Goal: Task Accomplishment & Management: Manage account settings

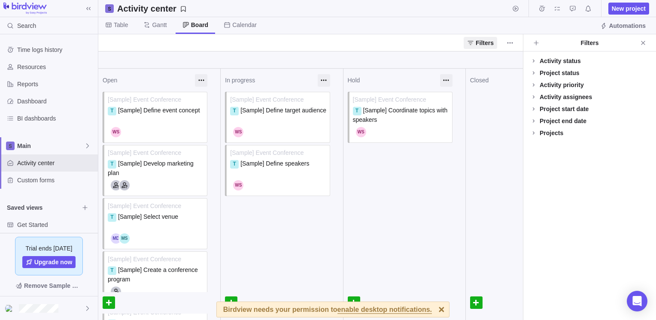
click at [398, 309] on span "enable desktop notifications." at bounding box center [384, 310] width 94 height 8
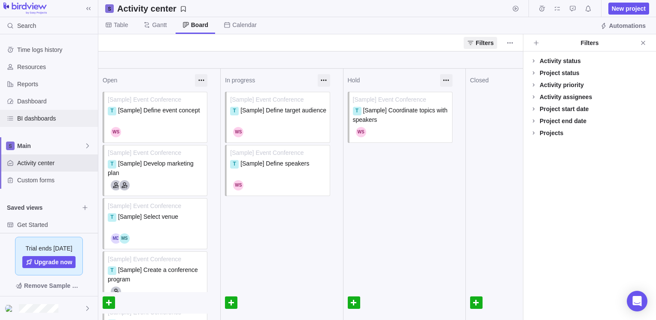
click at [41, 124] on div "BI dashboards" at bounding box center [49, 118] width 98 height 17
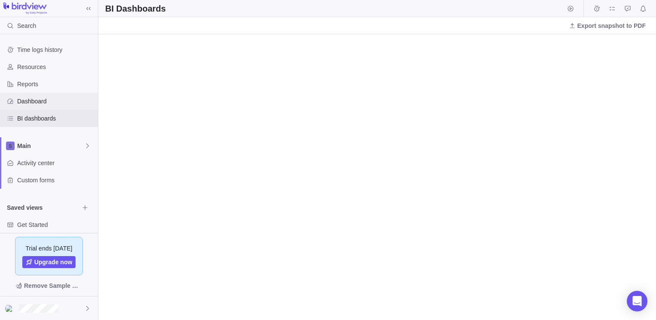
click at [38, 104] on span "Dashboard" at bounding box center [55, 101] width 77 height 9
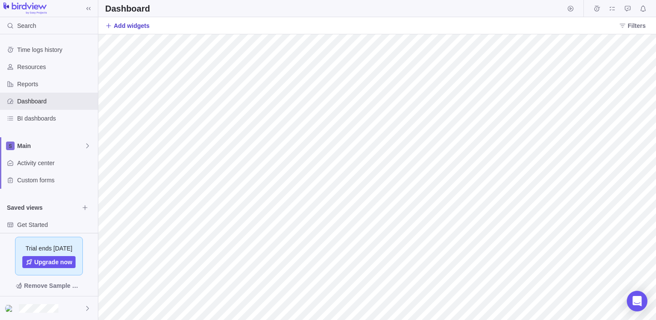
click at [130, 27] on span "Add widgets" at bounding box center [132, 25] width 36 height 9
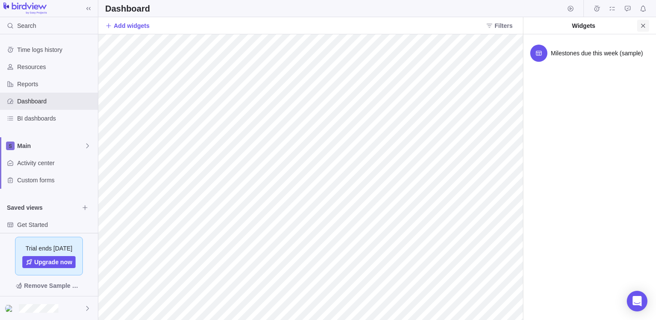
click at [640, 27] on icon "Close" at bounding box center [642, 25] width 7 height 7
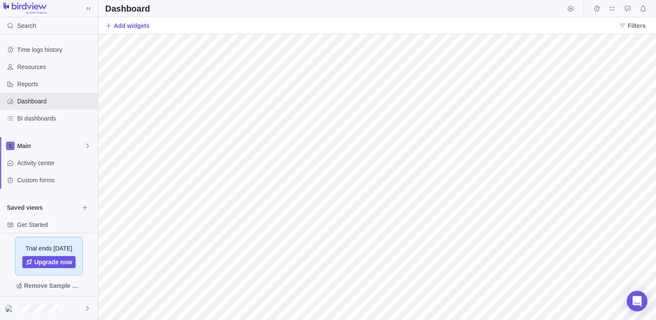
click at [37, 4] on img at bounding box center [24, 9] width 43 height 12
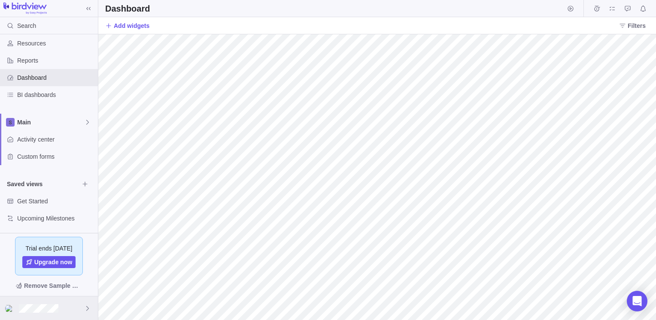
click at [76, 308] on div at bounding box center [49, 308] width 98 height 24
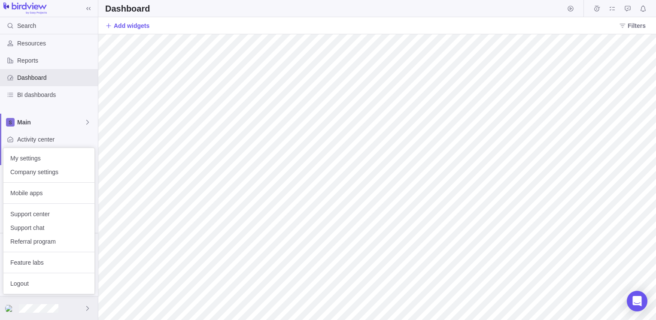
click at [76, 308] on div at bounding box center [49, 308] width 98 height 24
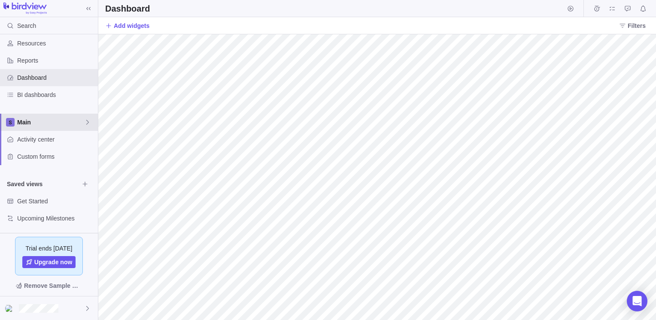
click at [40, 120] on span "Main" at bounding box center [50, 122] width 67 height 9
click at [328, 115] on body "Search Time logs history Resources Reports Dashboard BI dashboards Main Activit…" at bounding box center [328, 160] width 656 height 320
click at [39, 160] on span "Custom forms" at bounding box center [55, 156] width 77 height 9
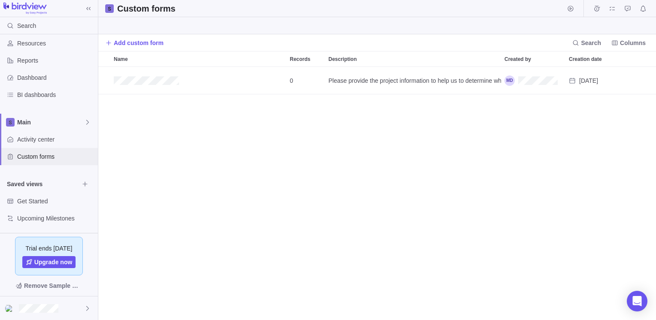
scroll to position [247, 551]
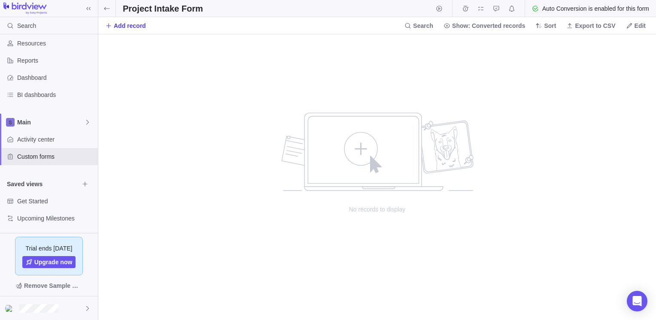
click at [114, 25] on span "Add record" at bounding box center [130, 25] width 32 height 9
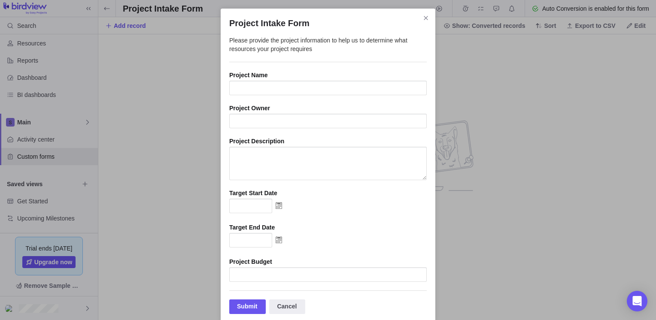
click at [369, 212] on div "Project Intake Form" at bounding box center [327, 207] width 197 height 16
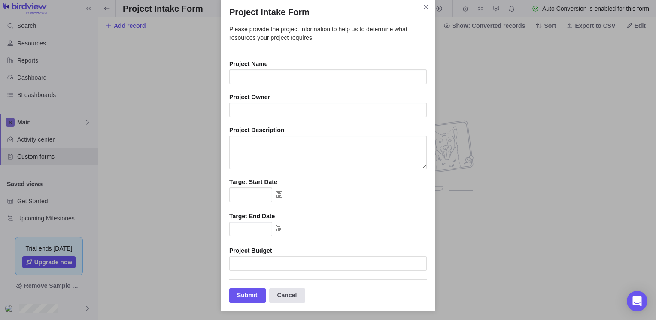
click at [292, 298] on div "Cancel" at bounding box center [287, 295] width 36 height 15
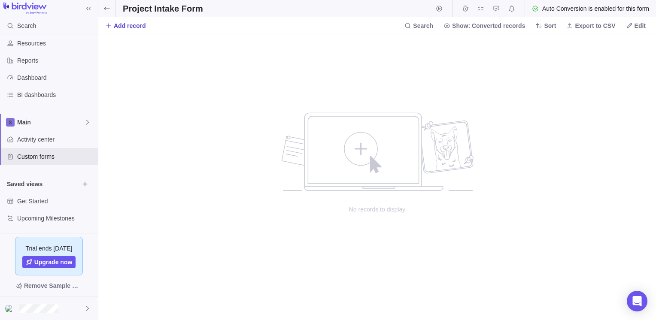
click at [125, 27] on span "Add record" at bounding box center [130, 25] width 32 height 9
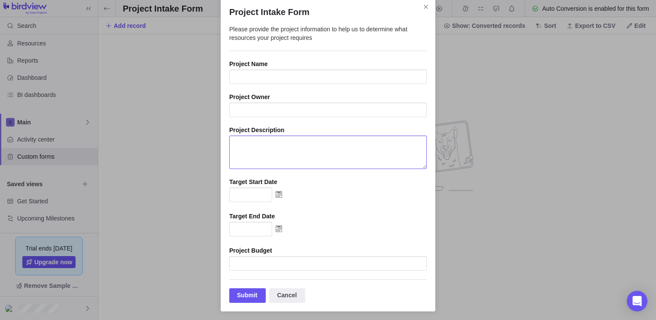
scroll to position [0, 0]
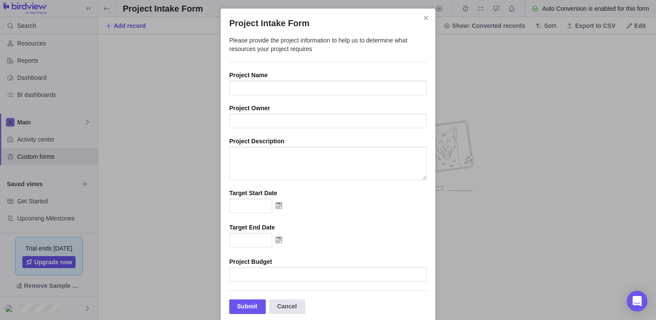
click at [287, 311] on div "Cancel" at bounding box center [287, 306] width 36 height 15
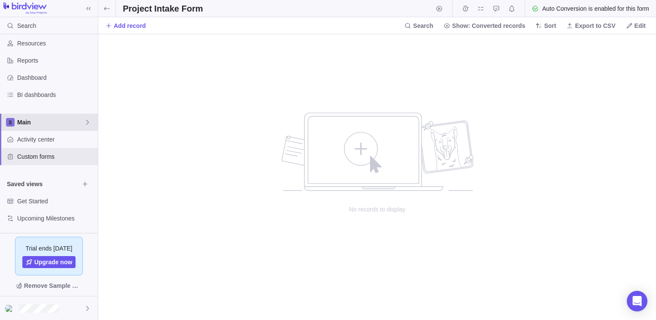
click at [79, 119] on span "Main" at bounding box center [50, 122] width 67 height 9
click at [36, 145] on span "Main" at bounding box center [49, 142] width 52 height 9
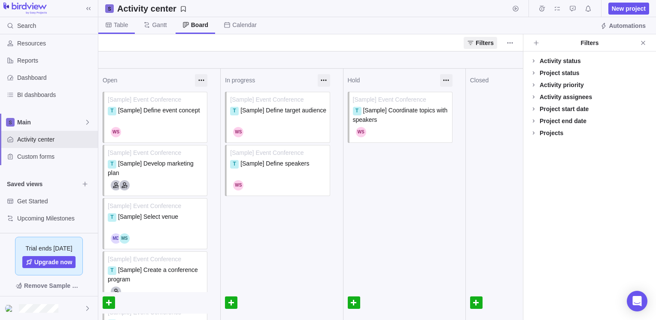
click at [117, 24] on span "Table" at bounding box center [121, 25] width 14 height 9
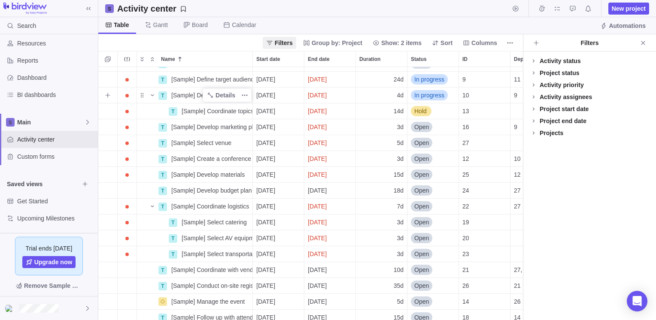
scroll to position [27, 0]
click at [530, 133] on icon at bounding box center [533, 133] width 7 height 7
click at [532, 144] on div at bounding box center [533, 145] width 7 height 12
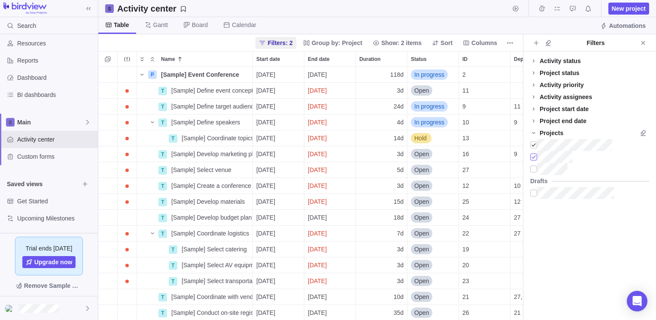
scroll to position [7, 7]
click at [534, 169] on div at bounding box center [533, 169] width 7 height 12
click at [154, 25] on span "Gantt" at bounding box center [160, 25] width 15 height 9
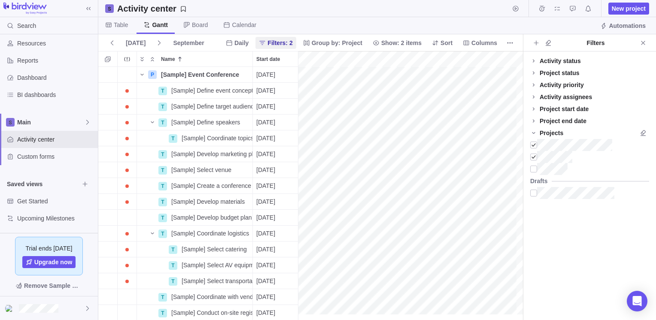
scroll to position [0, 2635]
click at [121, 30] on span "Table" at bounding box center [116, 25] width 36 height 17
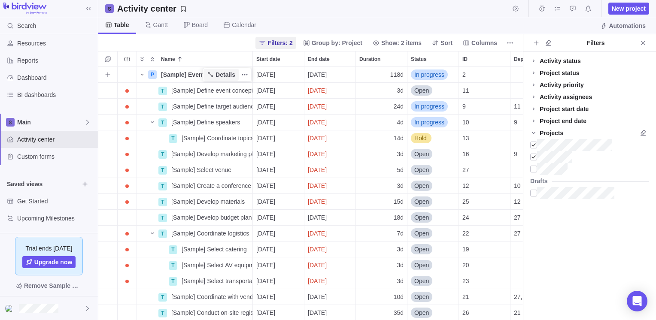
click at [215, 73] on span "Details" at bounding box center [220, 75] width 35 height 12
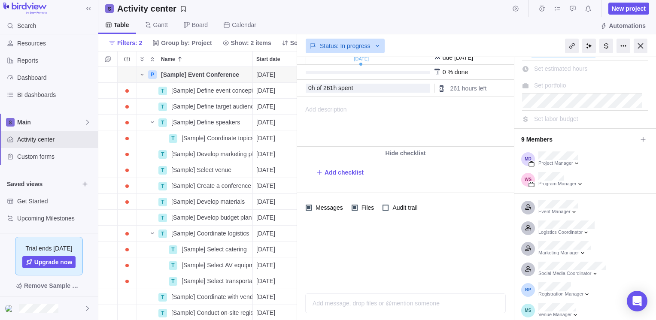
scroll to position [48, 0]
click at [331, 170] on span "Add checklist" at bounding box center [343, 172] width 39 height 9
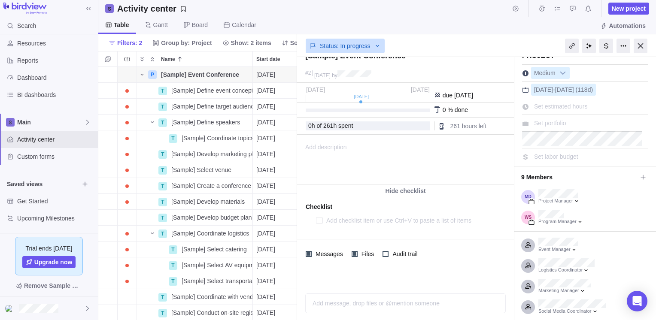
scroll to position [0, 0]
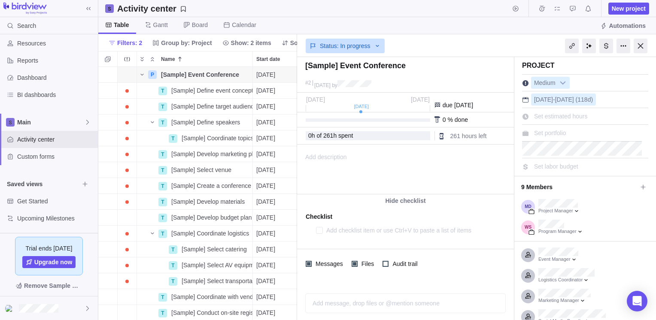
click at [372, 233] on textarea at bounding box center [407, 230] width 162 height 12
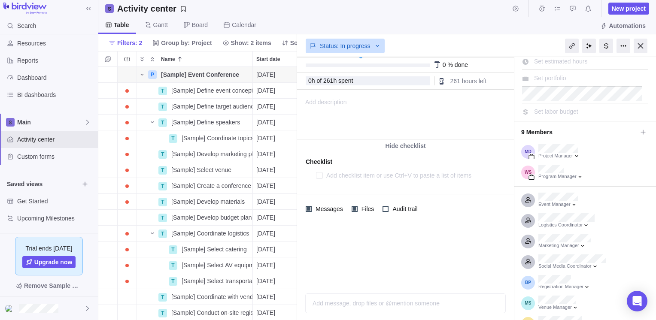
scroll to position [56, 0]
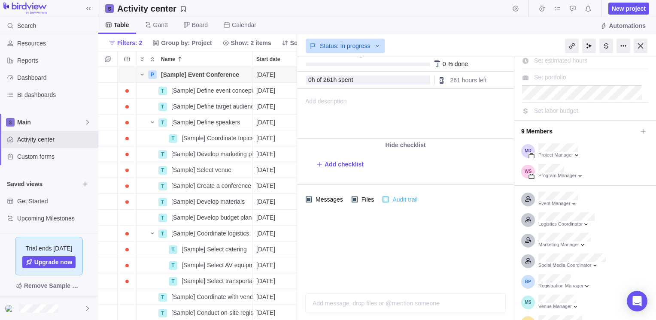
click at [382, 203] on div "Audit trail" at bounding box center [400, 199] width 36 height 12
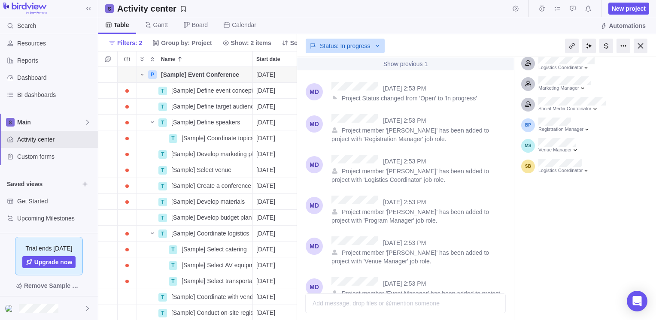
scroll to position [0, 0]
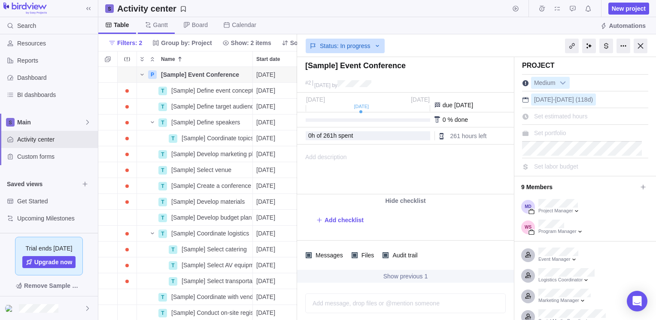
click at [157, 27] on span "Gantt" at bounding box center [160, 25] width 15 height 9
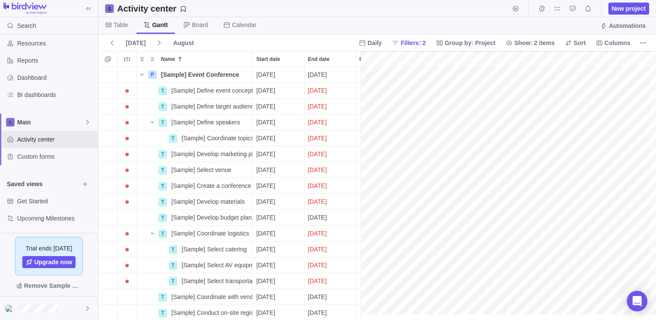
scroll to position [0, 1994]
click at [92, 116] on div "Main" at bounding box center [49, 122] width 98 height 17
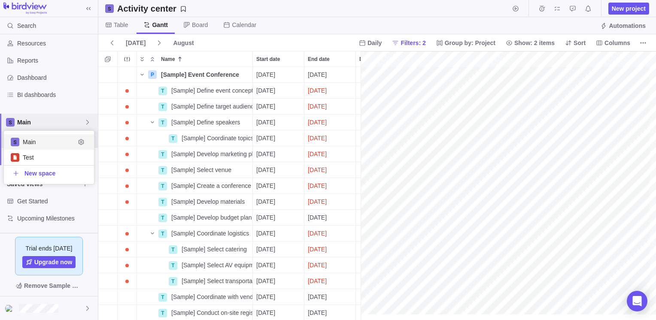
scroll to position [46, 84]
click at [86, 122] on icon at bounding box center [87, 122] width 7 height 7
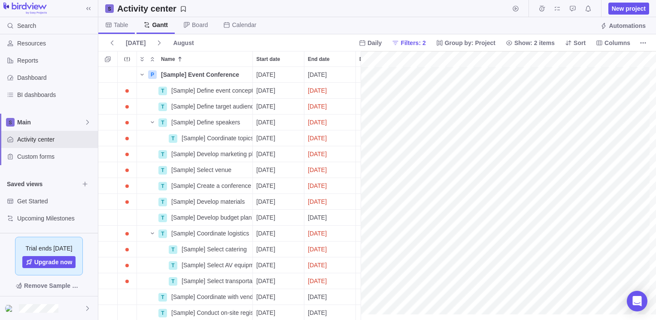
click at [118, 21] on span "Table" at bounding box center [121, 25] width 14 height 9
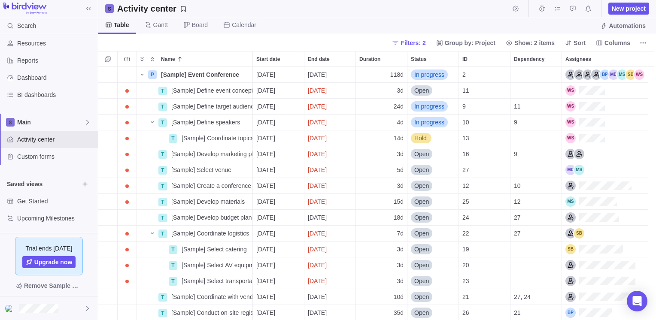
scroll to position [247, 551]
click at [425, 45] on span "Filters: 2" at bounding box center [412, 43] width 25 height 9
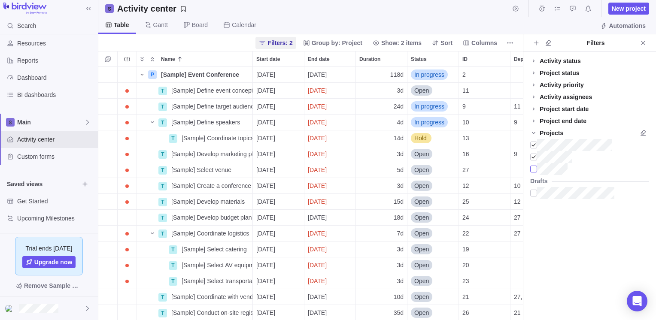
click at [535, 168] on div at bounding box center [533, 169] width 7 height 12
click at [88, 121] on icon at bounding box center [87, 122] width 7 height 7
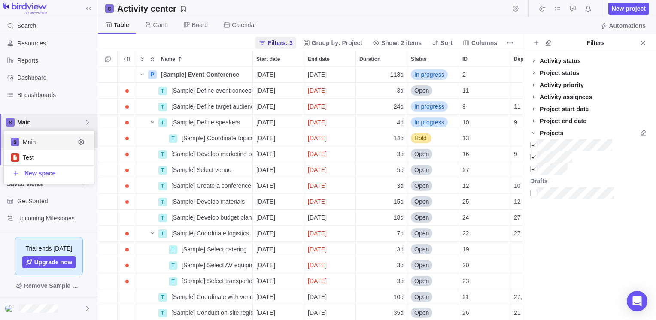
scroll to position [46, 84]
click at [51, 159] on span "Test" at bounding box center [49, 157] width 52 height 9
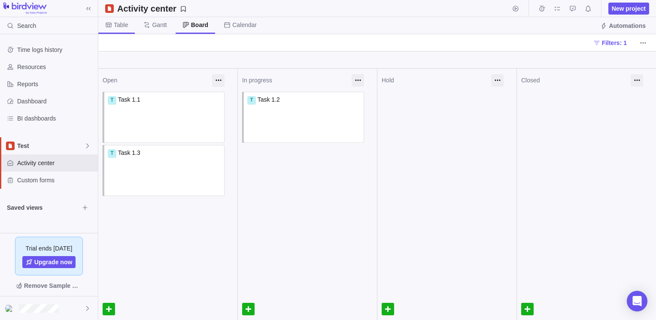
click at [121, 29] on span "Table" at bounding box center [116, 25] width 36 height 17
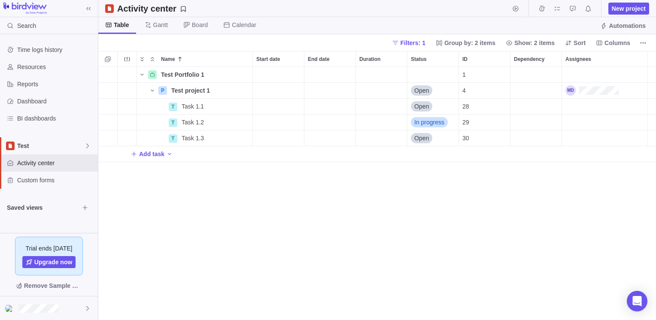
scroll to position [247, 551]
click at [87, 147] on icon at bounding box center [87, 145] width 3 height 5
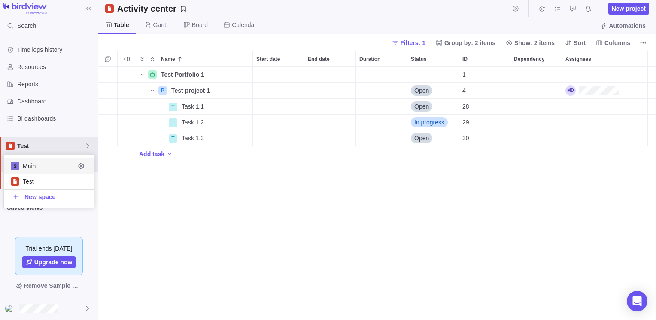
click at [623, 43] on body "Search Time logs history Resources Reports Dashboard BI dashboards Test Activit…" at bounding box center [328, 160] width 656 height 320
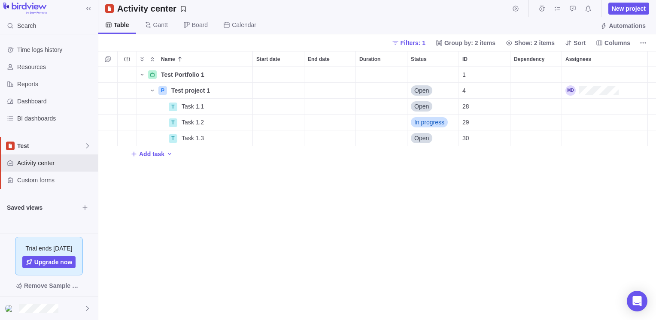
click at [623, 43] on span "Columns" at bounding box center [617, 43] width 26 height 9
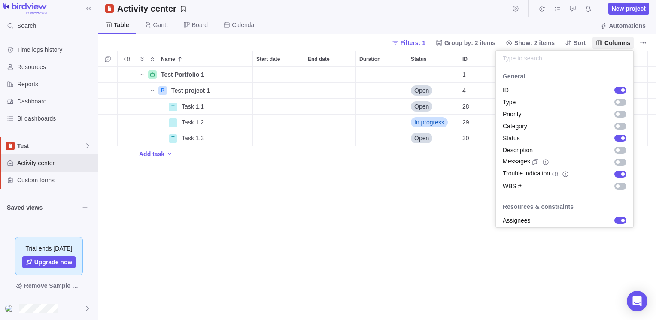
scroll to position [0, 0]
click at [272, 51] on body "Search Time logs history Resources Reports Dashboard BI dashboards Test Activit…" at bounding box center [328, 160] width 656 height 320
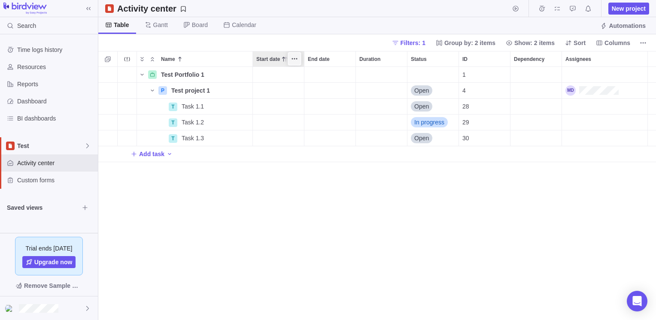
click at [297, 59] on icon "More actions" at bounding box center [294, 58] width 7 height 7
click at [447, 61] on div "Name Start date End date Duration Status ID Dependency Assignees Test Portfolio…" at bounding box center [376, 185] width 557 height 269
click at [0, 0] on icon "More actions" at bounding box center [0, 0] width 0 height 0
click at [190, 109] on div "Name Start date End date Duration Status ID Dependency Assignees Test Portfolio…" at bounding box center [376, 185] width 557 height 269
click at [190, 109] on span "Task 1.1" at bounding box center [192, 106] width 22 height 9
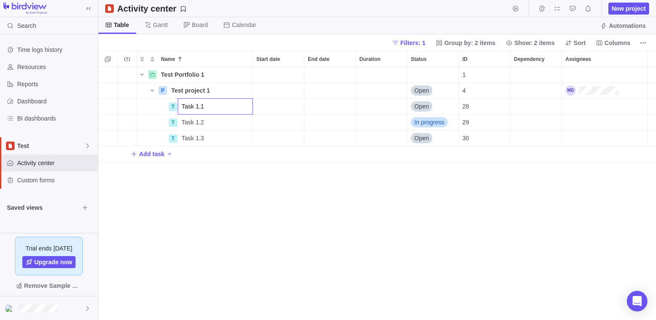
click at [173, 106] on div "Name Start date End date Duration Status ID Dependency Assignees Test Portfolio…" at bounding box center [376, 185] width 557 height 269
click at [173, 106] on div "T" at bounding box center [173, 107] width 9 height 9
click at [224, 107] on div "Name Start date End date Duration Status ID Dependency Assignees Test Portfolio…" at bounding box center [376, 185] width 557 height 269
click at [231, 109] on span "Details" at bounding box center [225, 106] width 20 height 9
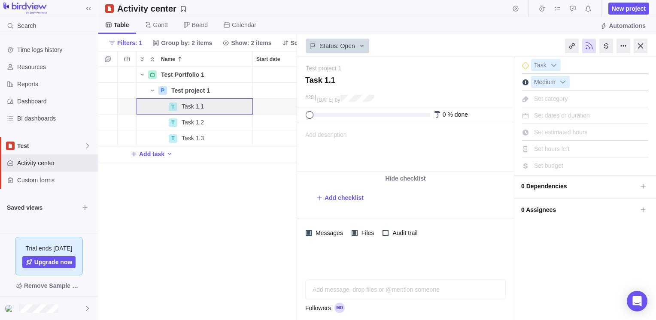
click at [408, 288] on div "Add message, drop files or @mention someone AI" at bounding box center [405, 290] width 200 height 20
drag, startPoint x: 408, startPoint y: 288, endPoint x: 439, endPoint y: 158, distance: 134.0
click at [439, 158] on div "Test project 1 — change Task 1.1 #[DATE] by Activity was completed on its plann…" at bounding box center [405, 188] width 217 height 263
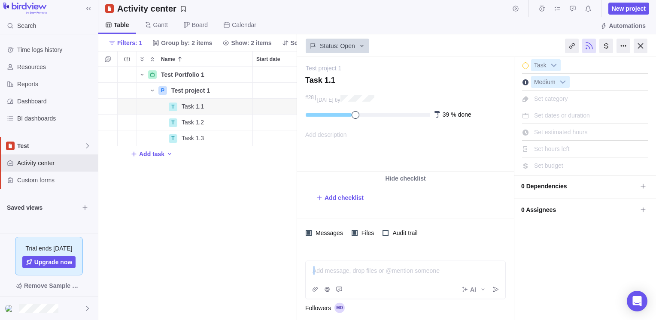
click at [351, 113] on div at bounding box center [364, 114] width 118 height 3
click at [343, 130] on span "Add description" at bounding box center [321, 147] width 49 height 49
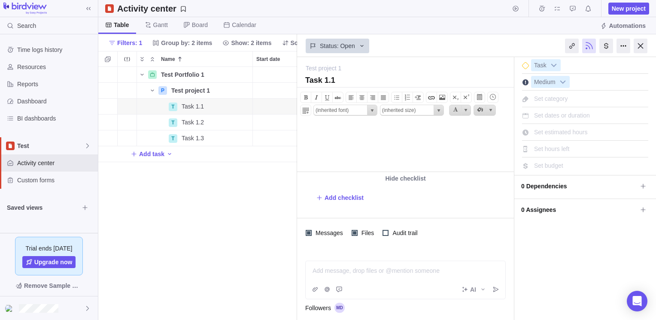
drag, startPoint x: 360, startPoint y: 123, endPoint x: 419, endPoint y: 130, distance: 58.9
click at [419, 130] on body at bounding box center [404, 130] width 214 height 14
drag, startPoint x: 419, startPoint y: 130, endPoint x: 358, endPoint y: 130, distance: 60.9
click at [358, 130] on body at bounding box center [404, 130] width 214 height 14
click at [350, 272] on div at bounding box center [405, 270] width 185 height 9
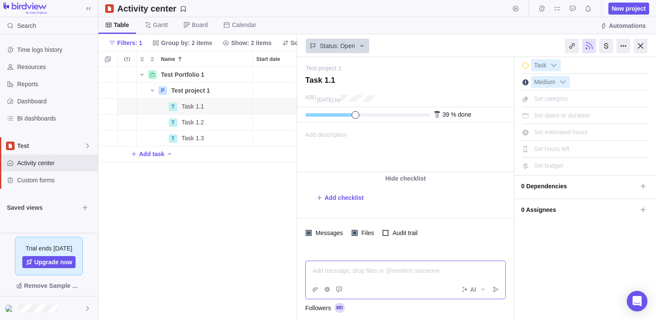
click at [448, 275] on div at bounding box center [405, 270] width 185 height 9
click at [381, 268] on div at bounding box center [405, 270] width 185 height 9
click at [498, 289] on icon "Post" at bounding box center [495, 289] width 7 height 7
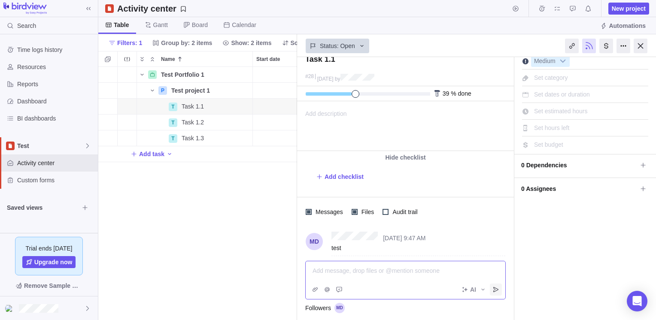
scroll to position [36, 0]
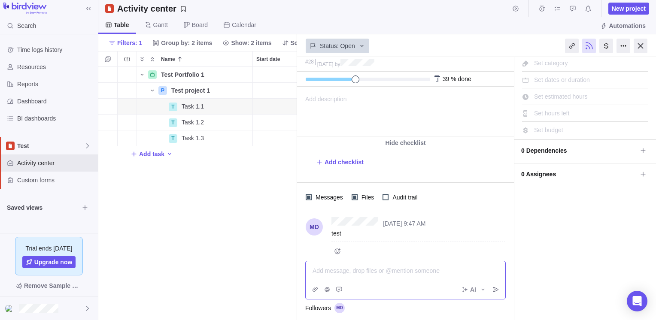
click at [285, 24] on div "Table [PERSON_NAME] Board Calendar Automations" at bounding box center [376, 25] width 557 height 17
click at [640, 42] on div at bounding box center [640, 46] width 14 height 15
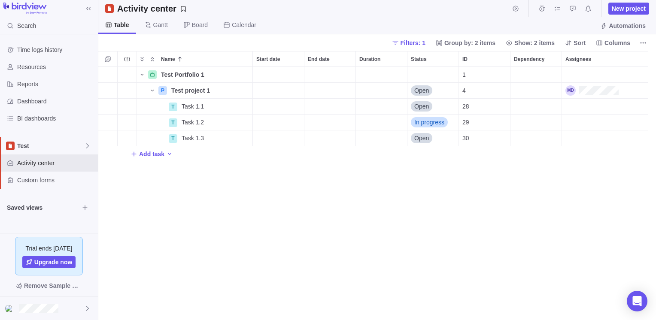
scroll to position [247, 551]
click at [619, 41] on span "Columns" at bounding box center [617, 43] width 26 height 9
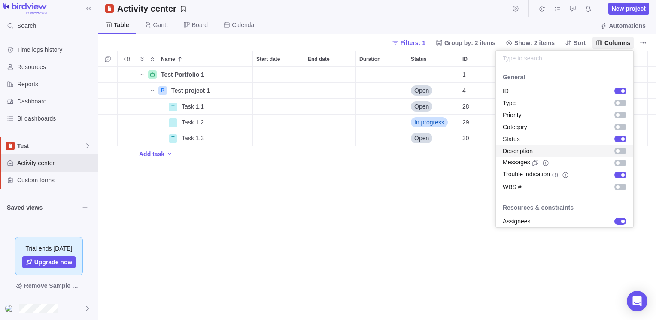
click at [614, 153] on div "grid" at bounding box center [620, 151] width 12 height 7
drag, startPoint x: 380, startPoint y: 208, endPoint x: 580, endPoint y: 314, distance: 227.0
click at [580, 314] on body "Search Time logs history Resources Reports Dashboard BI dashboards Test Activit…" at bounding box center [328, 160] width 656 height 320
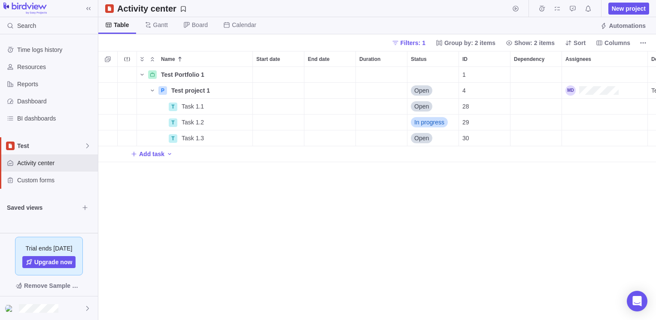
scroll to position [0, 120]
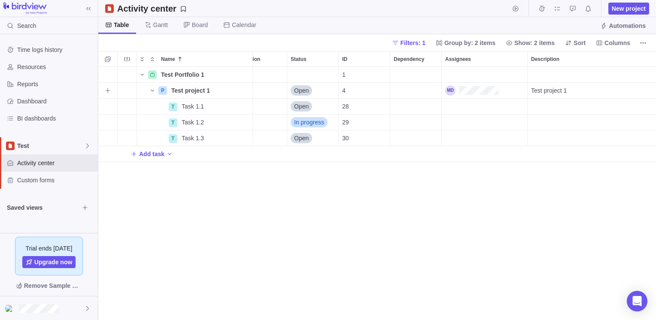
click at [553, 89] on span "Test project 1" at bounding box center [549, 90] width 36 height 9
click at [553, 89] on textarea "Test project 1" at bounding box center [591, 102] width 128 height 39
drag, startPoint x: 553, startPoint y: 89, endPoint x: 580, endPoint y: 95, distance: 28.1
click at [580, 95] on textarea "Test project 1" at bounding box center [591, 102] width 128 height 39
click at [631, 41] on body "Search Time logs history Resources Reports Dashboard BI dashboards Test Activit…" at bounding box center [328, 160] width 656 height 320
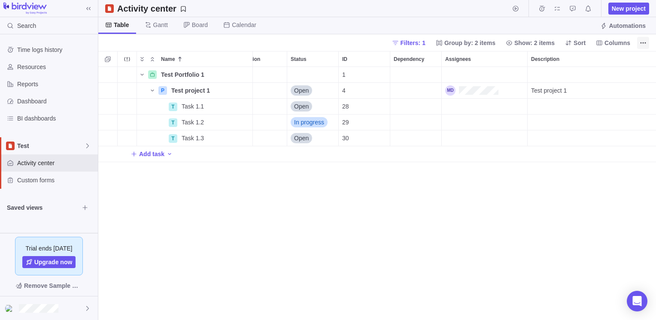
click at [643, 41] on icon "More actions" at bounding box center [642, 42] width 7 height 7
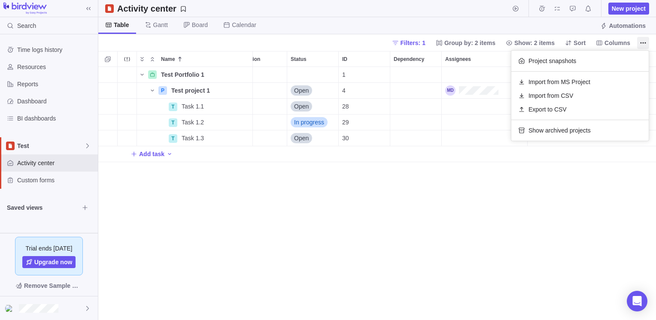
click at [422, 130] on body "Search Time logs history Resources Reports Dashboard BI dashboards Test Activit…" at bounding box center [328, 160] width 656 height 320
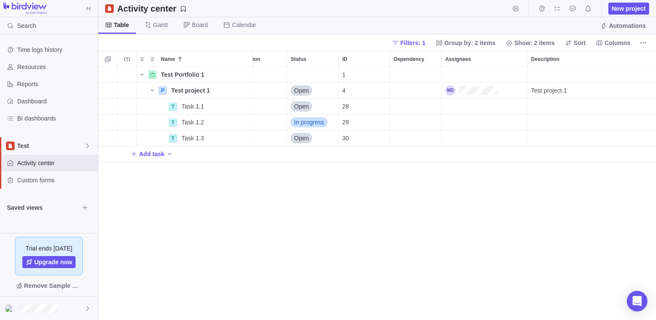
click at [444, 0] on div "Activity center New project" at bounding box center [376, 8] width 557 height 17
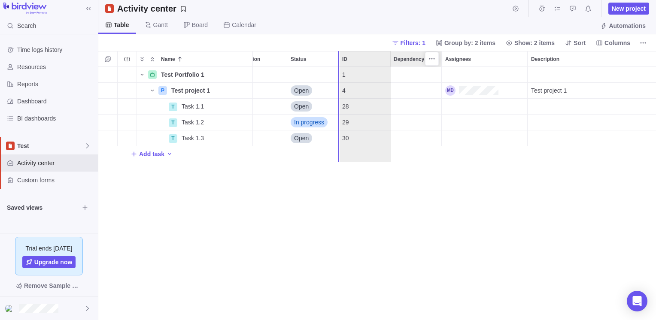
drag, startPoint x: 414, startPoint y: 64, endPoint x: 362, endPoint y: 70, distance: 52.6
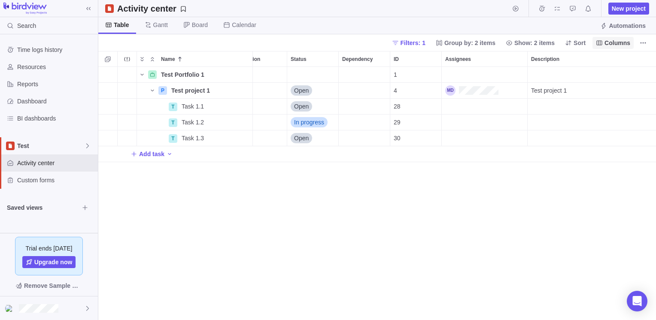
click at [606, 45] on span "Columns" at bounding box center [617, 43] width 26 height 9
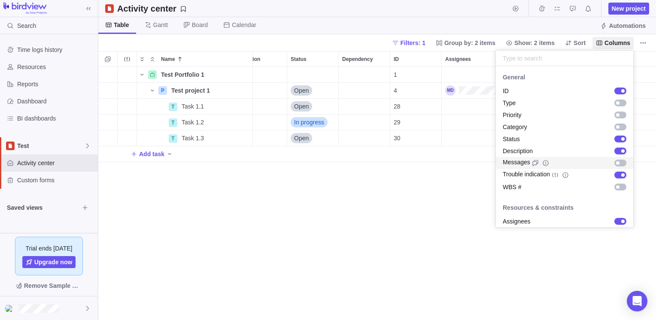
click at [615, 160] on div "grid" at bounding box center [620, 163] width 12 height 7
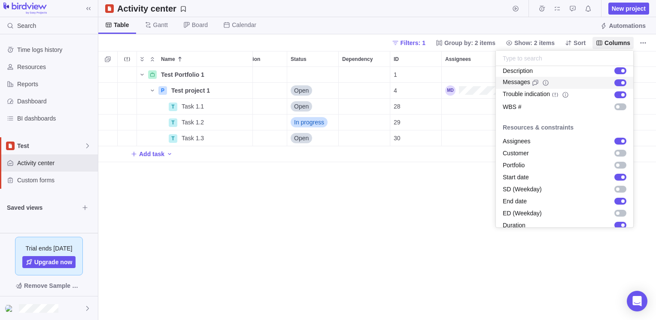
scroll to position [81, 0]
click at [478, 210] on body "Search Time logs history Resources Reports Dashboard BI dashboards Test Activit…" at bounding box center [328, 160] width 656 height 320
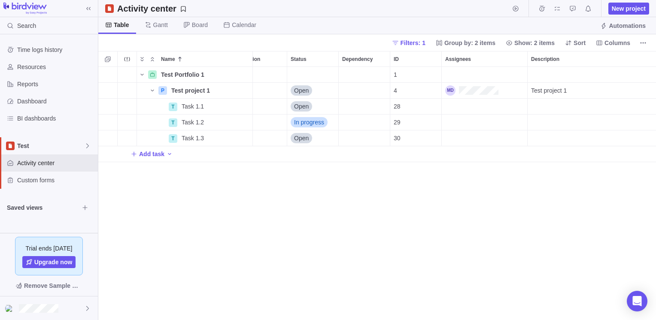
scroll to position [0, 139]
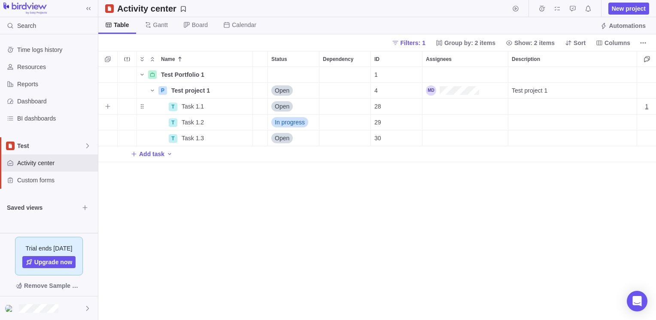
click at [643, 104] on div "1" at bounding box center [646, 106] width 19 height 15
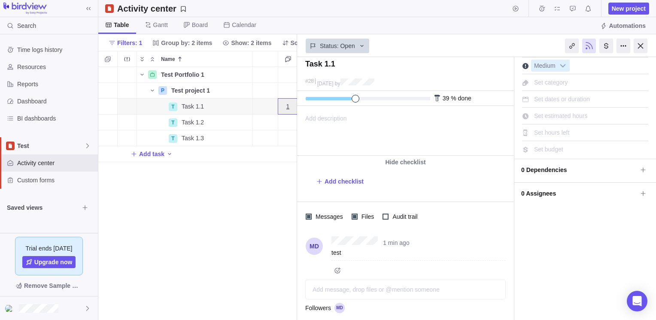
scroll to position [17, 0]
click at [638, 48] on div at bounding box center [640, 46] width 14 height 15
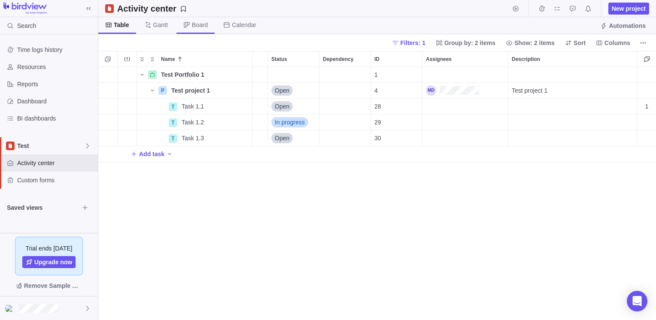
click at [196, 30] on span "Board" at bounding box center [195, 25] width 38 height 17
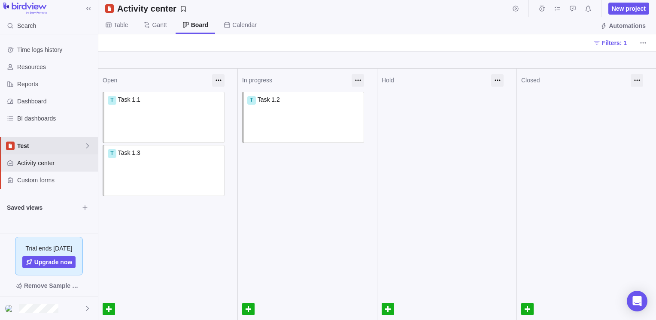
click at [37, 144] on span "Test" at bounding box center [50, 146] width 67 height 9
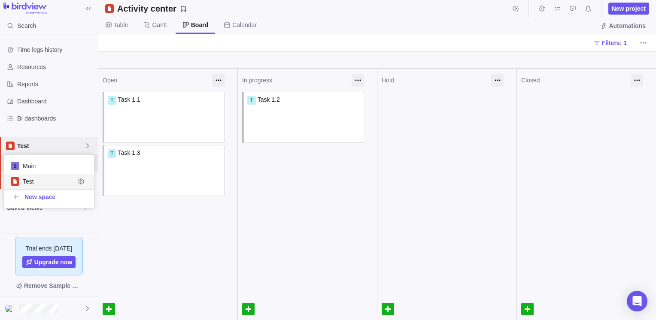
scroll to position [46, 84]
click at [36, 162] on span "Main" at bounding box center [49, 166] width 52 height 9
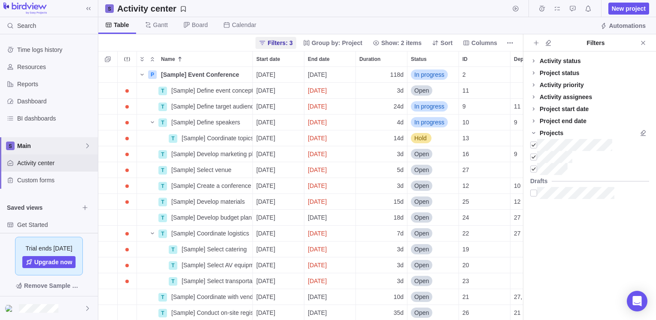
scroll to position [247, 417]
click at [192, 23] on span "Board" at bounding box center [200, 25] width 16 height 9
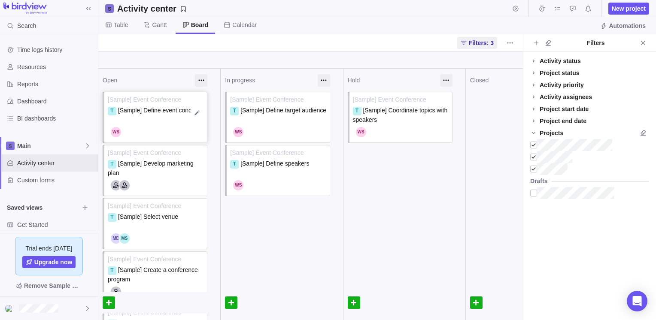
click at [182, 110] on span "[Sample] Define event concept" at bounding box center [159, 110] width 82 height 7
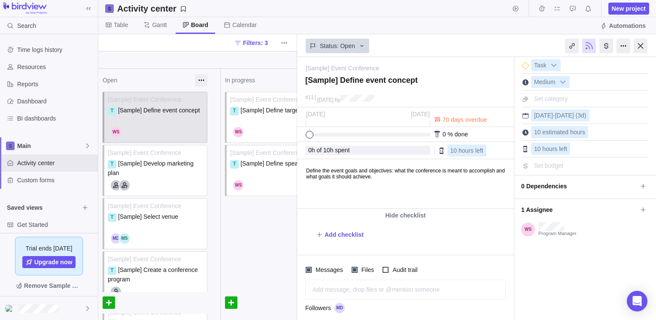
drag, startPoint x: 245, startPoint y: 205, endPoint x: 169, endPoint y: 61, distance: 163.1
click at [169, 61] on div at bounding box center [197, 60] width 199 height 18
click at [641, 46] on div at bounding box center [640, 46] width 14 height 15
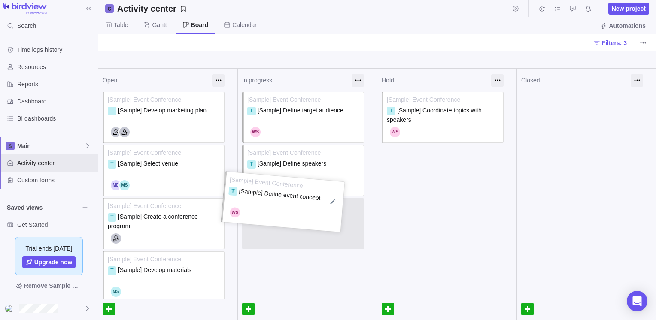
drag, startPoint x: 170, startPoint y: 120, endPoint x: 320, endPoint y: 259, distance: 204.9
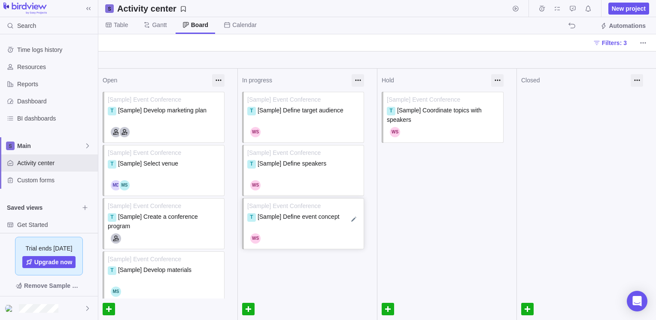
click at [294, 214] on div "[Sample] Event Conference T [Sample] Define target audience [Sample] Event Conf…" at bounding box center [307, 172] width 139 height 160
click at [294, 214] on span "[Sample] Define event concept" at bounding box center [298, 216] width 82 height 7
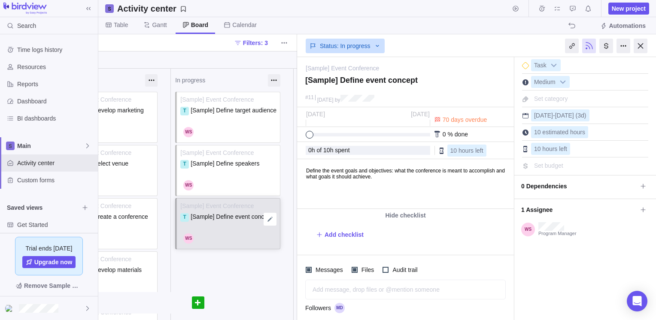
scroll to position [0, 52]
click at [229, 269] on div at bounding box center [230, 274] width 122 height 21
click at [637, 47] on div at bounding box center [640, 46] width 14 height 15
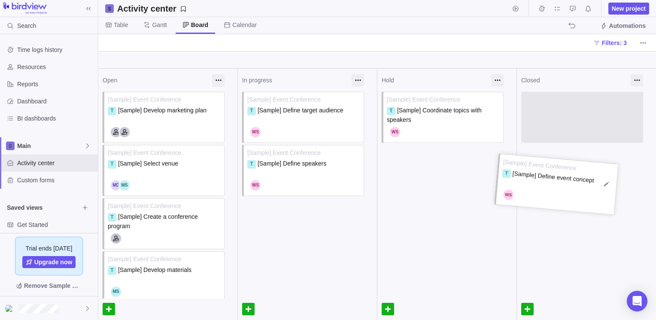
drag, startPoint x: 310, startPoint y: 229, endPoint x: 566, endPoint y: 190, distance: 258.7
click at [377, 190] on div "[Sample] Event Conference T [Sample] Define target audience [Sample] Event Conf…" at bounding box center [307, 145] width 139 height 106
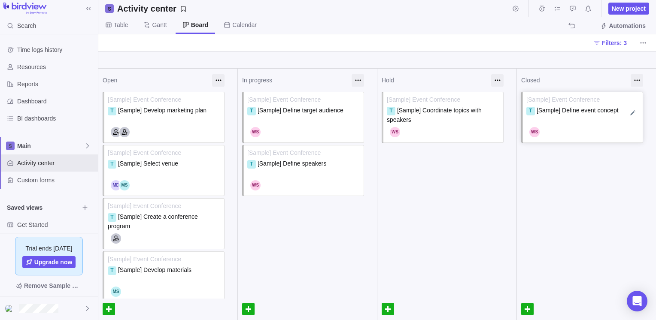
click at [567, 111] on span "[Sample] Define event concept" at bounding box center [577, 110] width 82 height 7
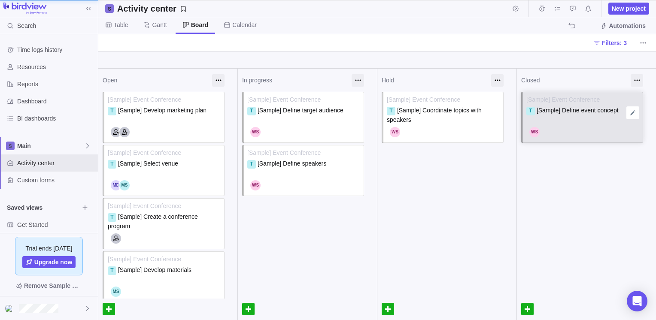
click at [567, 111] on span "[Sample] Define event concept" at bounding box center [577, 110] width 82 height 7
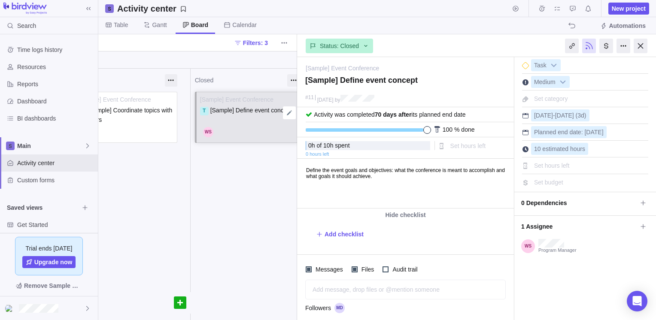
scroll to position [0, 297]
click at [639, 44] on div at bounding box center [640, 46] width 14 height 15
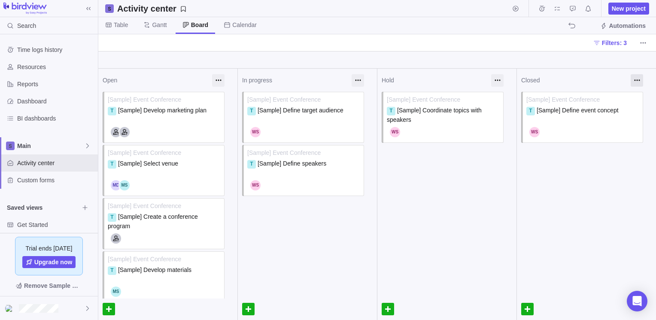
click at [630, 76] on div at bounding box center [636, 80] width 12 height 12
click at [603, 68] on div at bounding box center [376, 60] width 557 height 18
click at [41, 180] on span "Custom forms" at bounding box center [55, 180] width 77 height 9
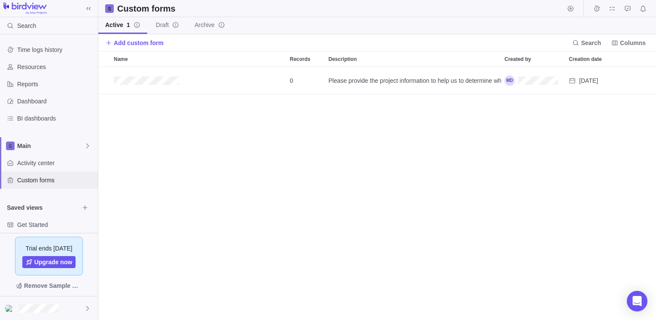
scroll to position [247, 551]
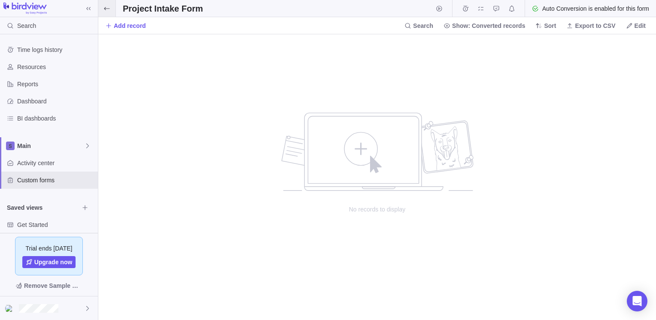
click at [104, 3] on span at bounding box center [106, 8] width 17 height 17
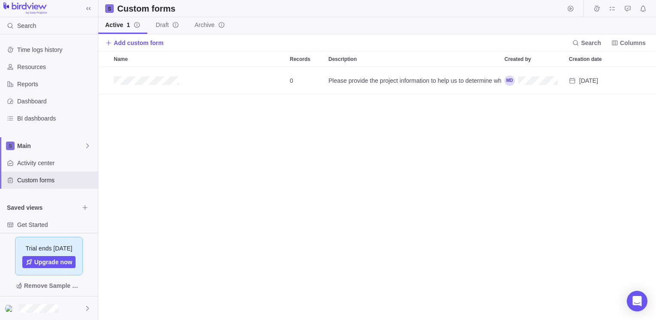
scroll to position [247, 551]
click at [146, 39] on span "Add custom form" at bounding box center [139, 43] width 50 height 9
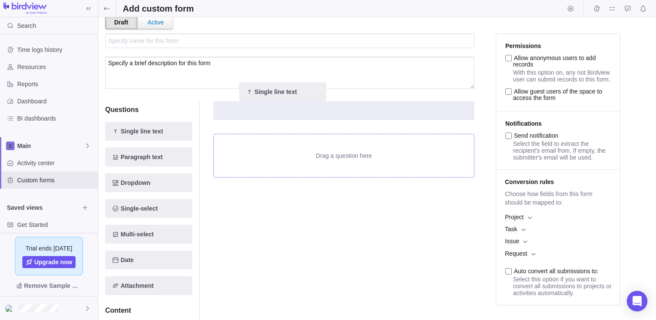
scroll to position [36, 0]
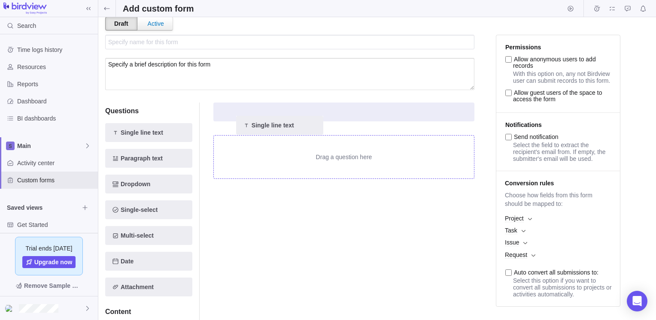
drag, startPoint x: 151, startPoint y: 122, endPoint x: 273, endPoint y: 133, distance: 121.9
click at [273, 133] on div "Questions Single line text Single line text Paragraph text Dropdown Single-sele…" at bounding box center [289, 250] width 369 height 316
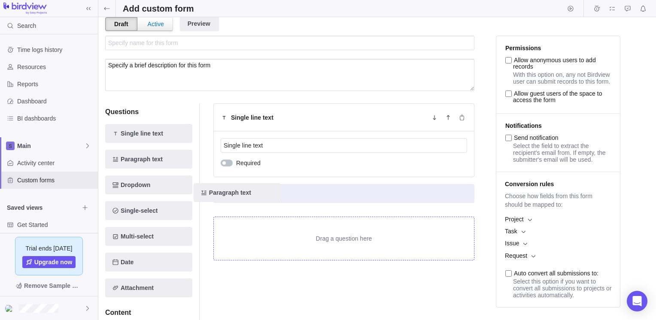
drag, startPoint x: 169, startPoint y: 150, endPoint x: 285, endPoint y: 195, distance: 124.1
click at [285, 195] on div "Questions Single line text Paragraph text Paragraph text Dropdown Single-select…" at bounding box center [289, 251] width 369 height 316
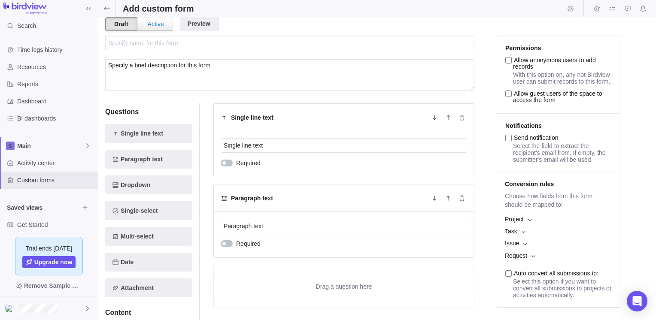
scroll to position [0, 0]
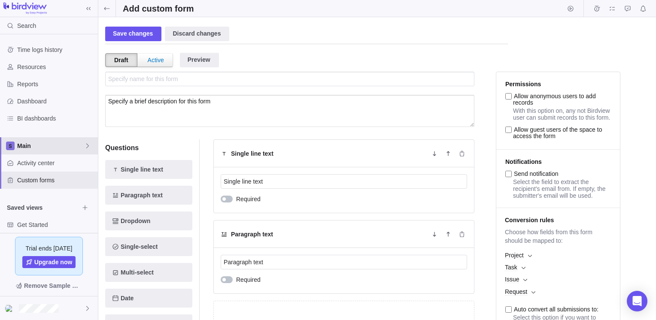
click at [40, 147] on span "Main" at bounding box center [50, 146] width 67 height 9
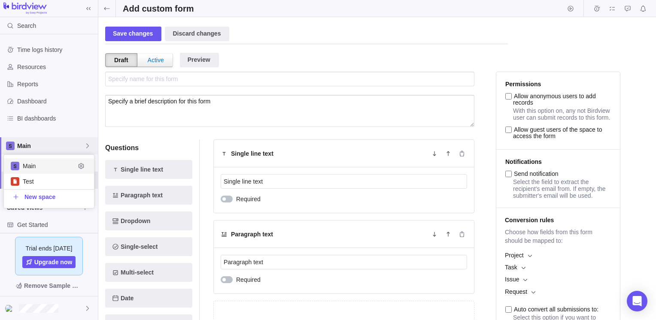
scroll to position [46, 84]
click at [40, 147] on span "Main" at bounding box center [50, 146] width 67 height 9
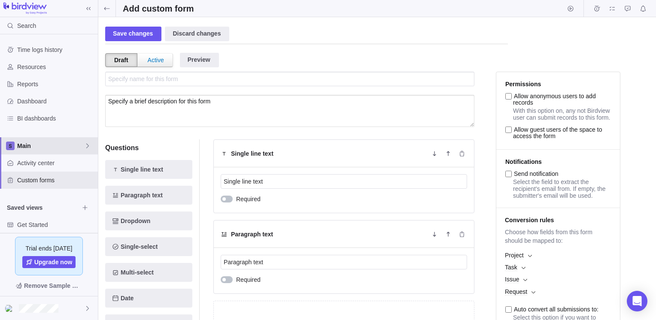
click at [40, 147] on span "Main" at bounding box center [50, 146] width 67 height 9
click at [189, 38] on body "Search Time logs history Resources Reports Dashboard BI dashboards Main Activit…" at bounding box center [328, 160] width 656 height 320
click at [189, 38] on div "Discard changes" at bounding box center [197, 34] width 64 height 15
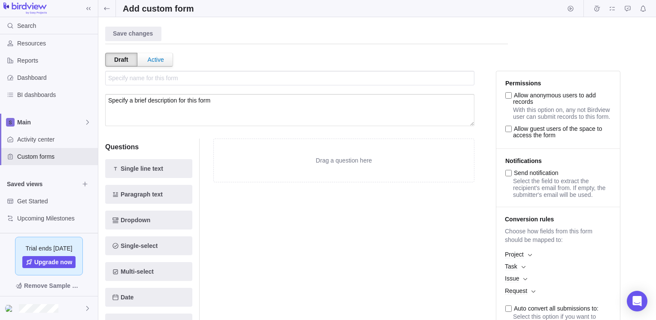
scroll to position [0, 0]
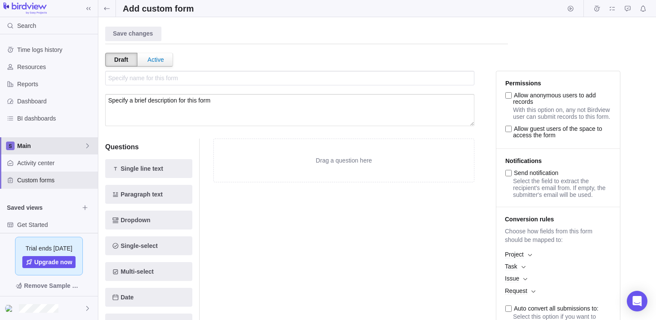
click at [23, 147] on span "Main" at bounding box center [50, 146] width 67 height 9
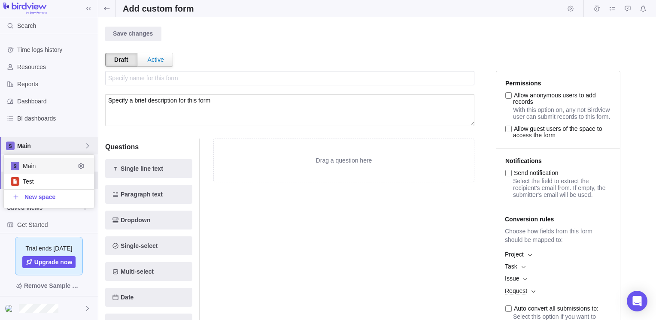
scroll to position [46, 84]
click at [38, 166] on span "Main" at bounding box center [49, 166] width 52 height 9
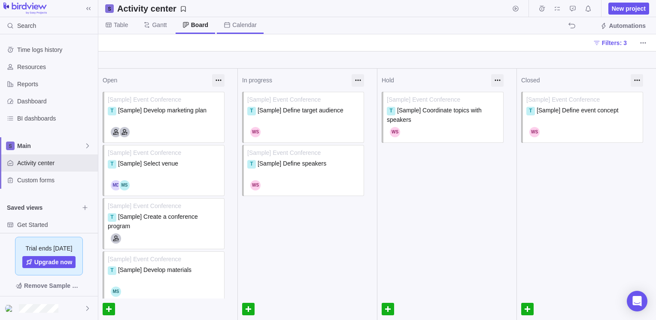
click at [237, 18] on span "Calendar" at bounding box center [240, 25] width 47 height 17
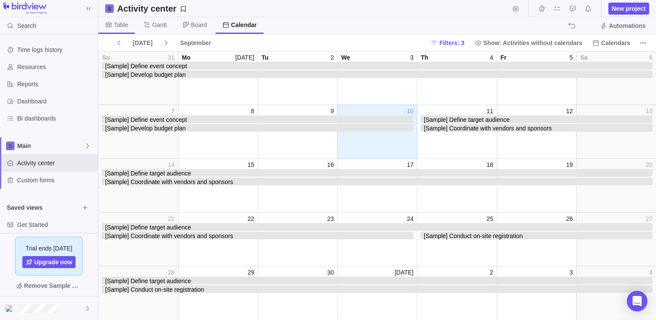
click at [125, 22] on span "Table" at bounding box center [121, 25] width 14 height 9
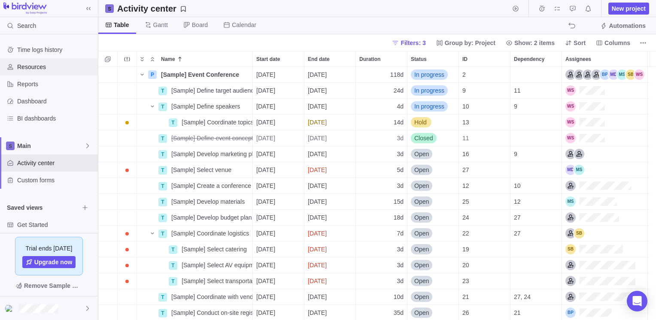
click at [42, 66] on span "Resources" at bounding box center [55, 67] width 77 height 9
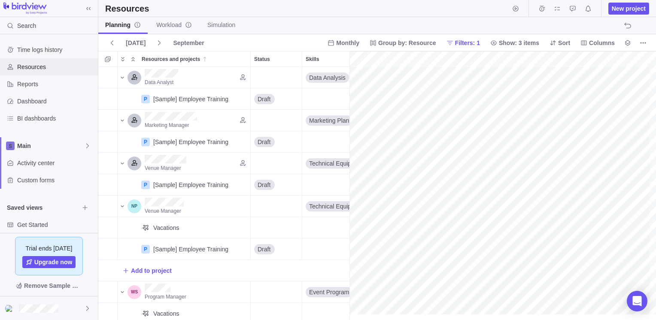
scroll to position [0, 221]
click at [36, 53] on span "Time logs history" at bounding box center [55, 49] width 77 height 9
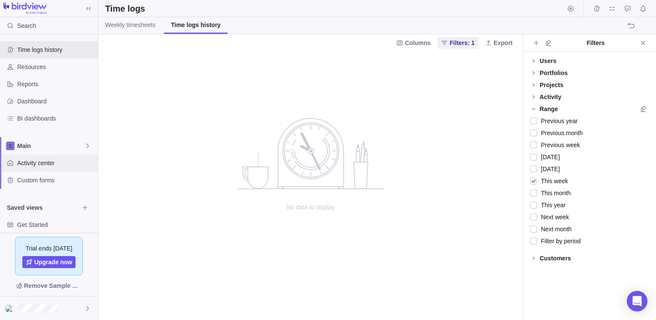
click at [36, 155] on div "Activity center" at bounding box center [49, 162] width 98 height 17
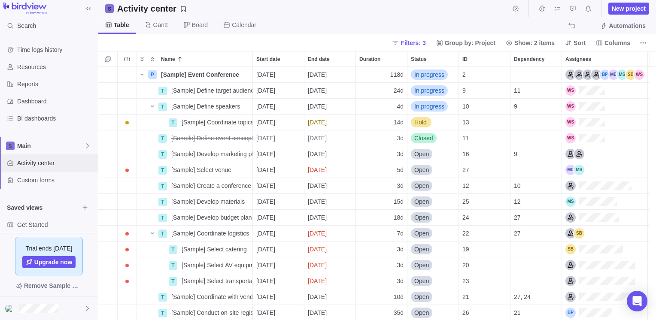
click at [36, 154] on div "Activity center" at bounding box center [49, 162] width 98 height 17
click at [38, 145] on span "Main" at bounding box center [50, 146] width 67 height 9
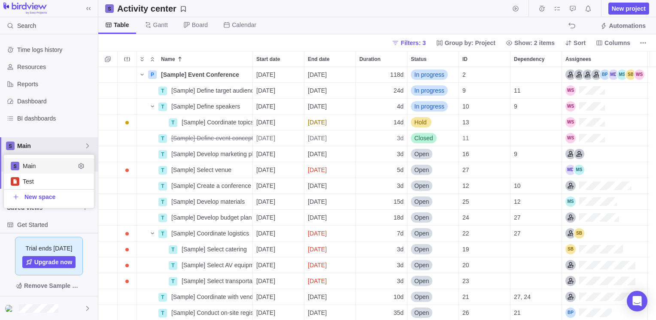
click at [43, 164] on span "Main" at bounding box center [49, 166] width 52 height 9
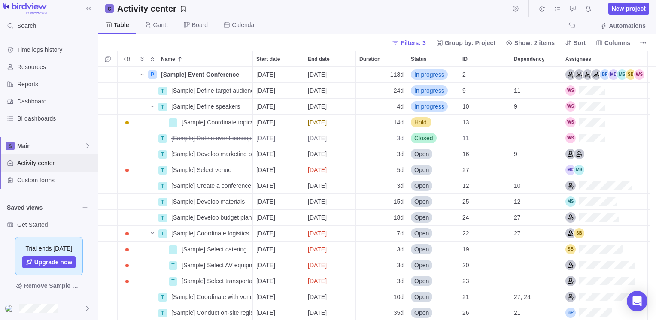
click at [43, 164] on span "Activity center" at bounding box center [55, 163] width 77 height 9
click at [610, 25] on span "Automations" at bounding box center [626, 25] width 37 height 9
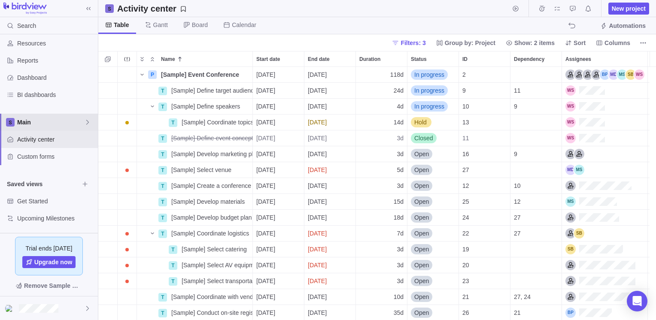
click at [86, 123] on icon at bounding box center [87, 122] width 7 height 7
click at [81, 142] on icon "Edit space settings" at bounding box center [81, 142] width 7 height 7
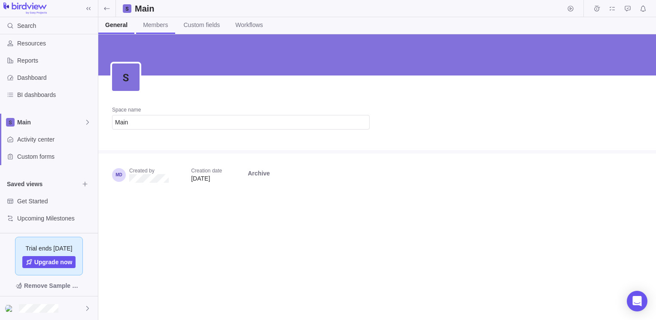
click at [168, 24] on link "Members" at bounding box center [155, 25] width 39 height 17
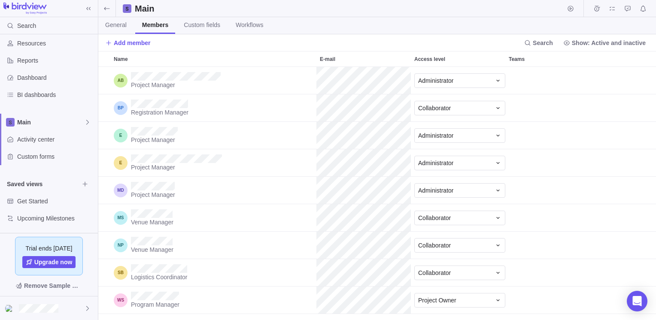
scroll to position [247, 551]
click at [493, 85] on div "Administrator" at bounding box center [459, 80] width 91 height 15
click at [594, 94] on div "Name E-mail Access level Teams Project Manager Administrator Registration Manag…" at bounding box center [376, 185] width 557 height 269
click at [206, 21] on span "Custom fields" at bounding box center [202, 25] width 36 height 9
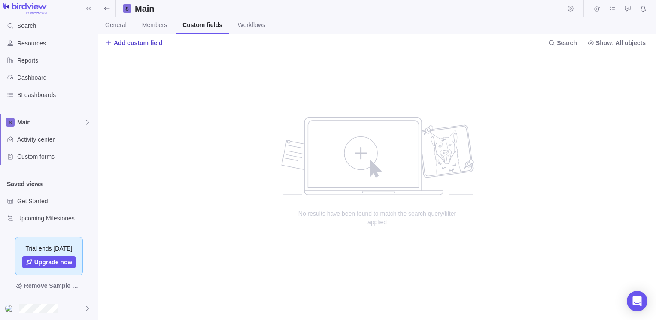
click at [148, 43] on span "Add custom field" at bounding box center [138, 43] width 49 height 9
click at [154, 76] on span "Create custom field" at bounding box center [152, 77] width 52 height 9
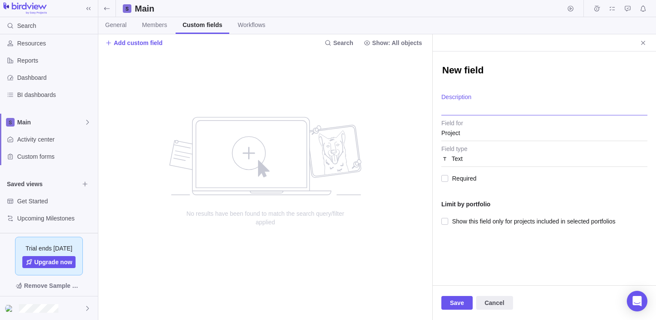
click at [460, 109] on textarea "Description" at bounding box center [544, 105] width 206 height 22
type textarea "x"
type textarea "C"
type textarea "x"
type textarea "Ch"
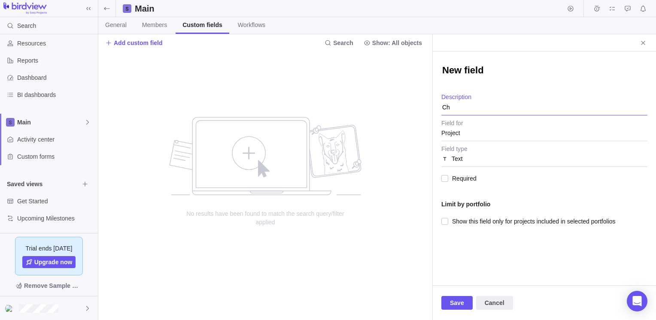
type textarea "x"
type textarea "Cha"
type textarea "x"
type textarea "[PERSON_NAME]"
type textarea "x"
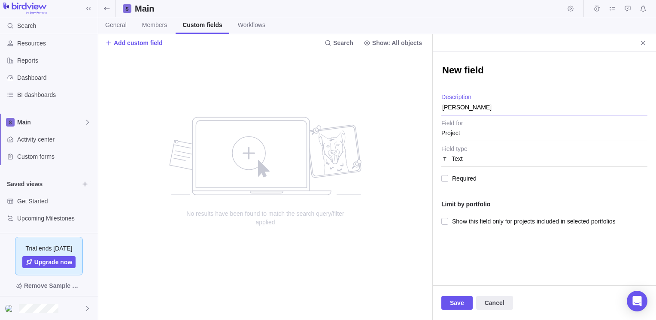
type textarea "Change"
type textarea "x"
type textarea "Change"
type textarea "x"
type textarea "Change L"
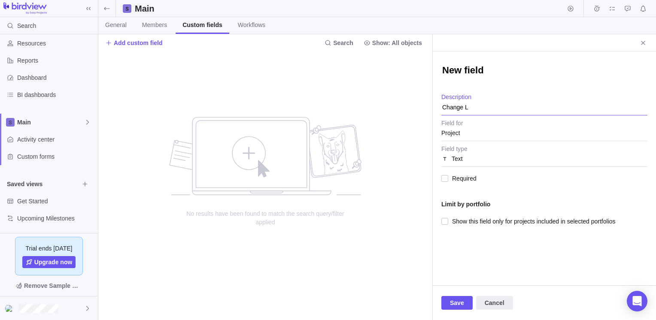
type textarea "x"
type textarea "Change Lo"
type textarea "x"
type textarea "Change Log"
click at [486, 130] on div "Project" at bounding box center [544, 132] width 206 height 15
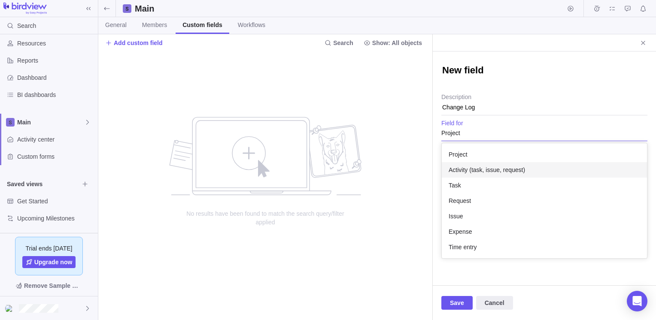
click at [531, 171] on div "Activity (task, issue, request)" at bounding box center [543, 169] width 205 height 15
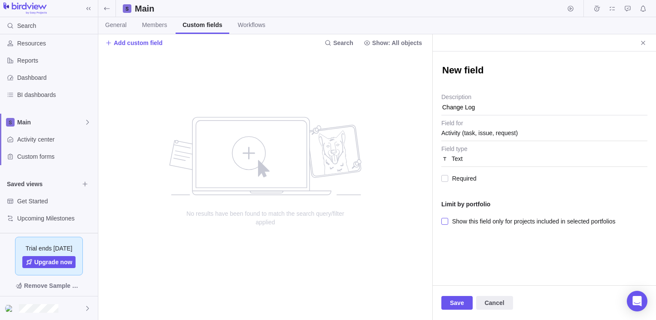
click at [445, 219] on div at bounding box center [444, 221] width 7 height 12
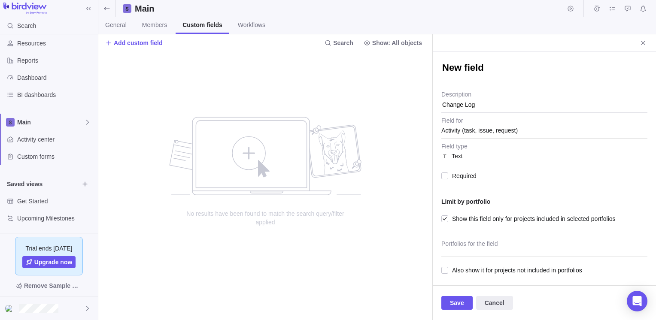
click at [440, 227] on div "New field Change Log Description Activity (task, issue, request) Field for Text…" at bounding box center [543, 168] width 223 height 234
click at [446, 219] on div at bounding box center [444, 219] width 7 height 12
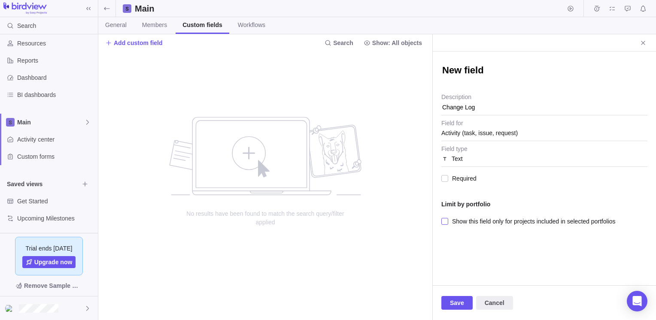
scroll to position [0, 0]
click at [467, 301] on span "Save" at bounding box center [456, 303] width 31 height 14
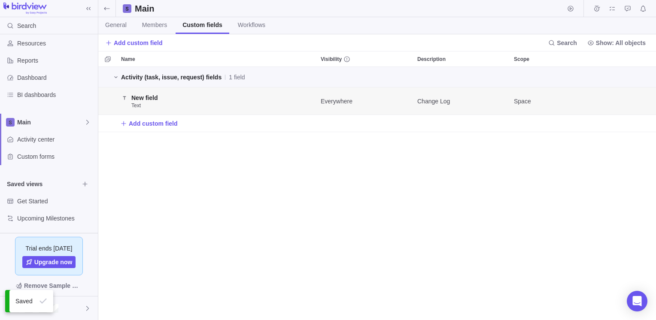
scroll to position [247, 551]
click at [36, 124] on span "Main" at bounding box center [50, 122] width 67 height 9
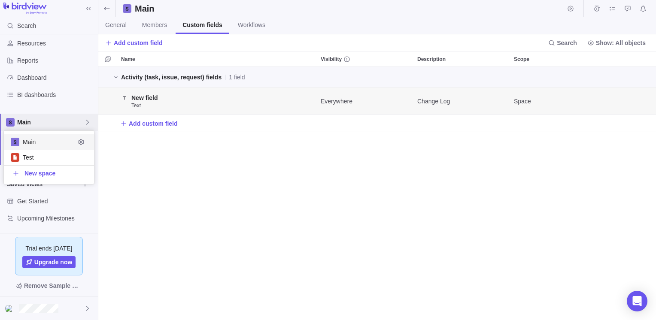
scroll to position [46, 84]
click at [31, 142] on span "Main" at bounding box center [49, 142] width 52 height 9
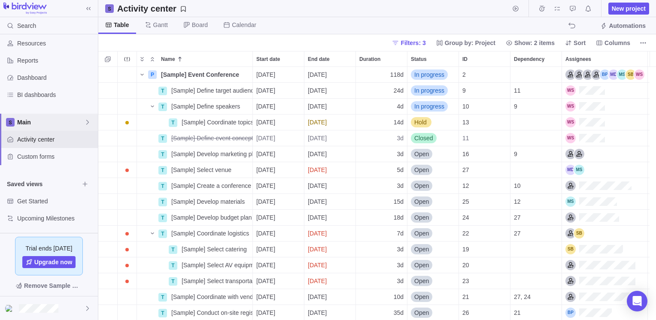
scroll to position [247, 551]
click at [616, 45] on span "Columns" at bounding box center [617, 43] width 26 height 9
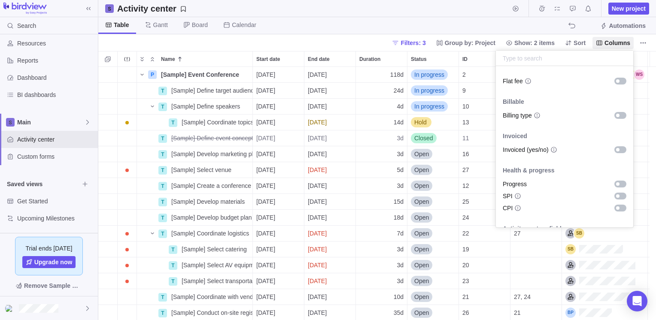
scroll to position [522, 0]
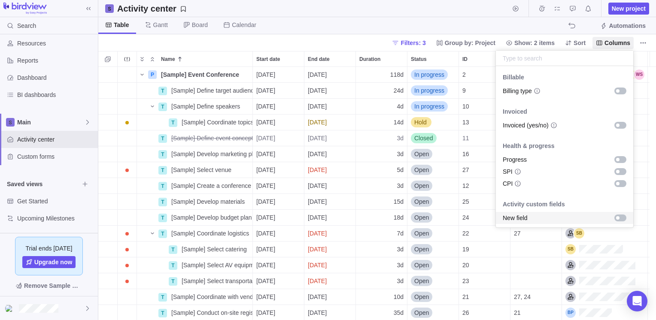
click at [616, 220] on div "grid" at bounding box center [620, 217] width 12 height 7
click at [440, 27] on body "Search Time logs history Resources Reports Dashboard BI dashboards Main Activit…" at bounding box center [328, 160] width 656 height 320
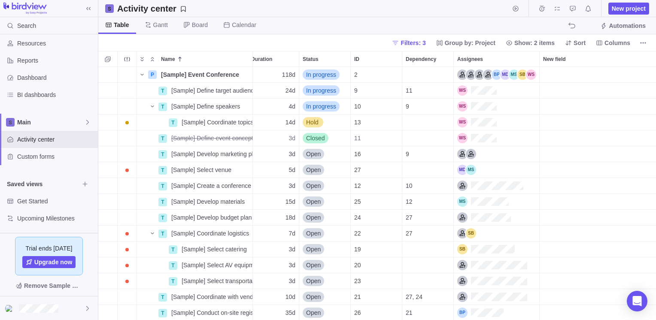
scroll to position [0, 0]
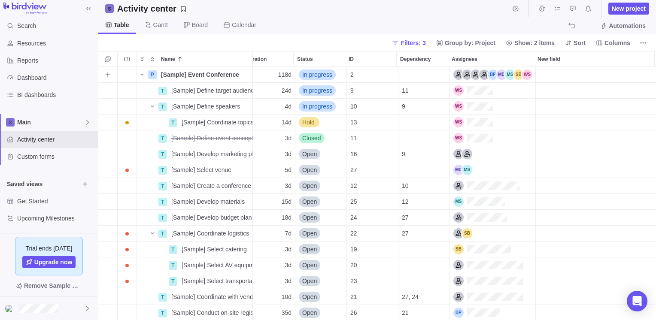
click at [558, 71] on div "New field" at bounding box center [595, 75] width 120 height 16
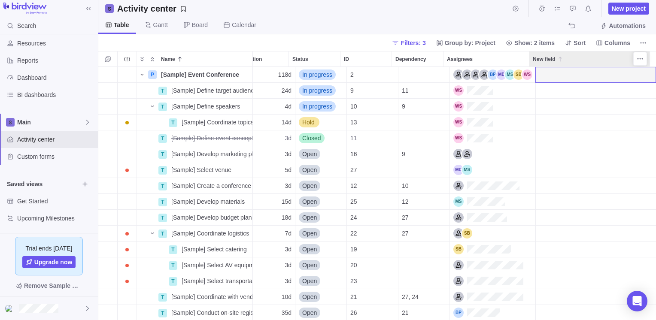
click at [544, 59] on span "New field" at bounding box center [543, 59] width 23 height 9
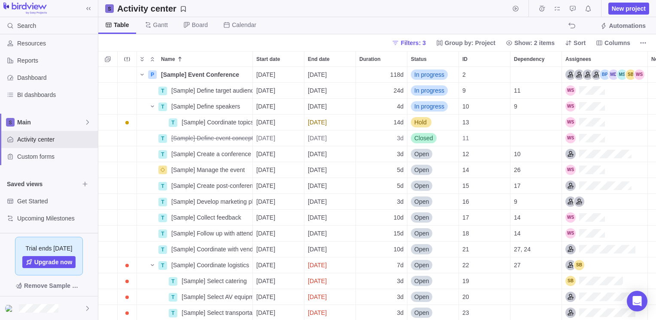
scroll to position [247, 551]
click at [544, 59] on div "Dependency" at bounding box center [535, 58] width 51 height 15
click at [89, 119] on icon at bounding box center [87, 122] width 7 height 7
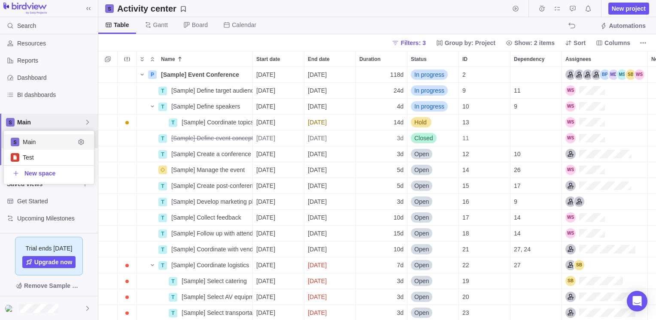
scroll to position [46, 84]
click at [84, 139] on icon "Edit space settings" at bounding box center [81, 142] width 7 height 7
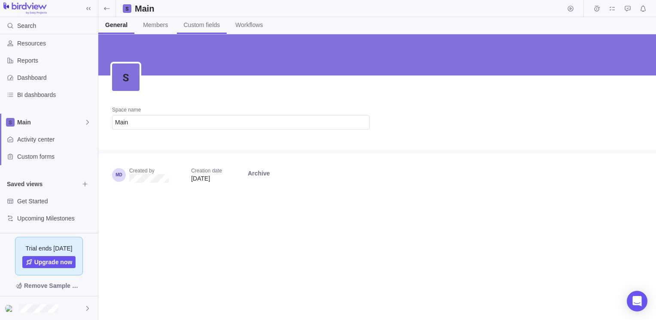
click at [190, 23] on span "Custom fields" at bounding box center [202, 25] width 36 height 9
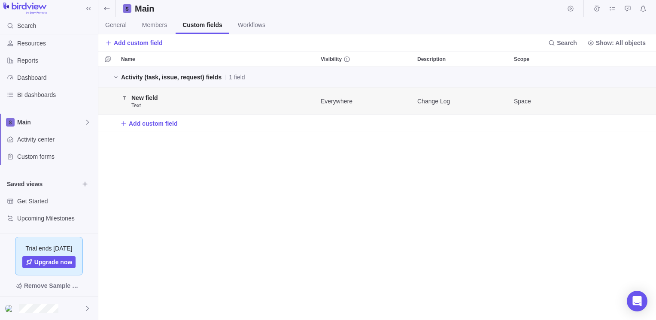
scroll to position [7, 7]
click at [619, 97] on span "Edit" at bounding box center [619, 101] width 12 height 12
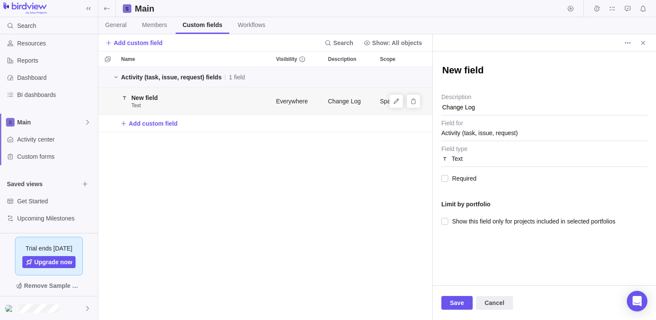
type textarea "x"
type textarea "C"
type textarea "x"
type textarea "Ch"
type textarea "x"
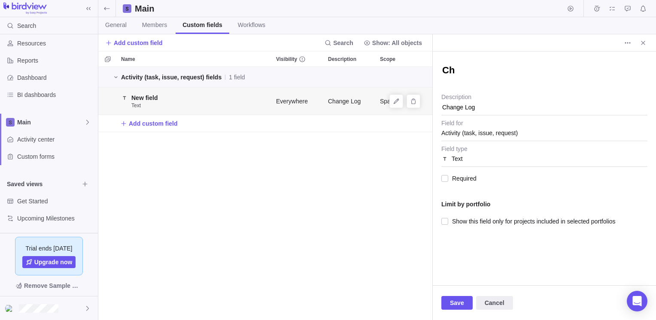
type textarea "Cha"
type textarea "x"
type textarea "[PERSON_NAME]"
type textarea "x"
type textarea "Change"
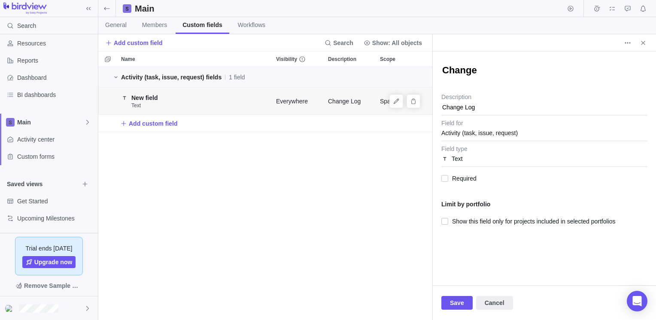
type textarea "x"
type textarea "Change L"
type textarea "x"
type textarea "Change"
type textarea "x"
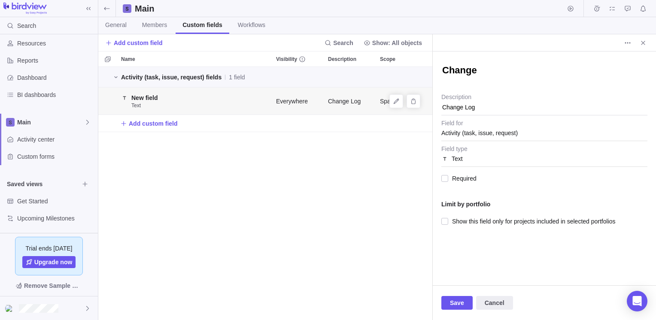
type textarea "Change"
type textarea "x"
type textarea "ChangeL"
type textarea "x"
type textarea "ChangeLo"
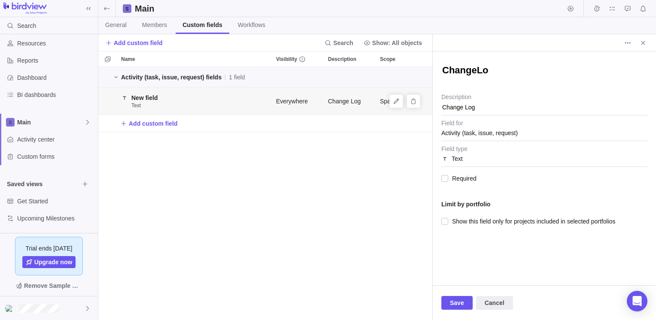
type textarea "x"
type textarea "ChangeLog"
type textarea "x"
click at [456, 304] on span "Save" at bounding box center [457, 303] width 14 height 10
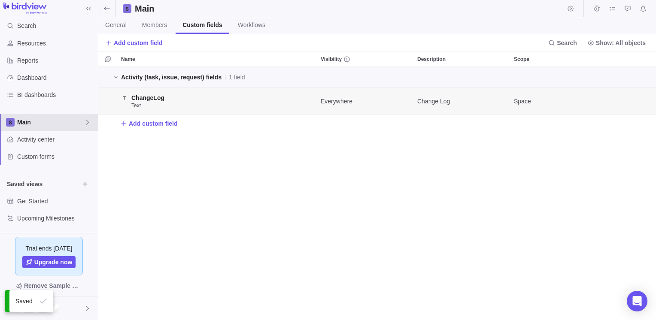
click at [36, 124] on span "Main" at bounding box center [50, 122] width 67 height 9
click at [18, 115] on div "Main" at bounding box center [49, 122] width 98 height 17
click at [32, 139] on span "Main" at bounding box center [49, 142] width 52 height 9
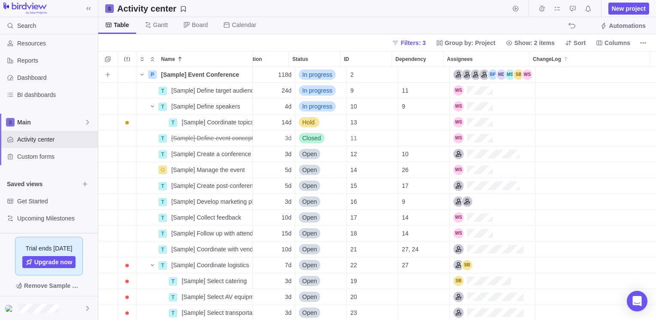
drag, startPoint x: 572, startPoint y: 69, endPoint x: 575, endPoint y: 80, distance: 12.0
click at [575, 80] on div "ChangeLog" at bounding box center [595, 75] width 120 height 16
drag, startPoint x: 203, startPoint y: 15, endPoint x: 199, endPoint y: 21, distance: 7.4
click at [199, 21] on div "Activity center New project Table [PERSON_NAME] Board Calendar Automations" at bounding box center [376, 17] width 557 height 34
click at [47, 80] on span "Dashboard" at bounding box center [55, 77] width 77 height 9
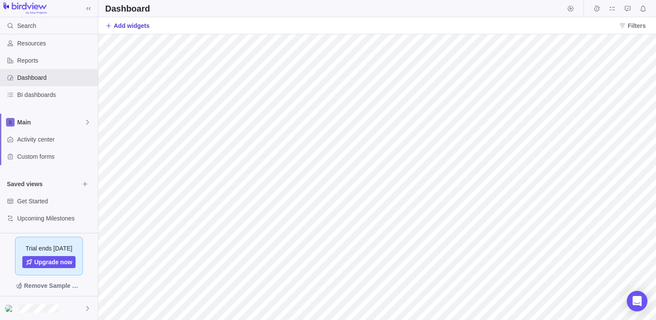
click at [125, 24] on span "Add widgets" at bounding box center [132, 25] width 36 height 9
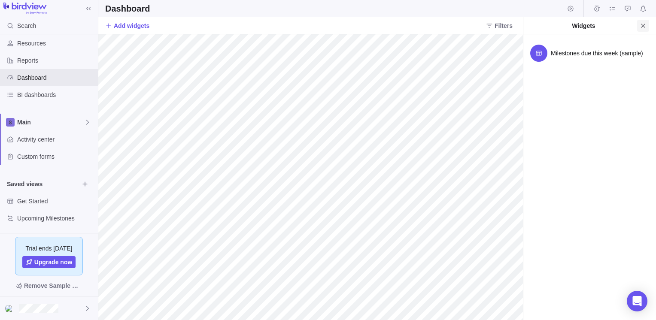
click at [639, 26] on icon "Close" at bounding box center [642, 25] width 7 height 7
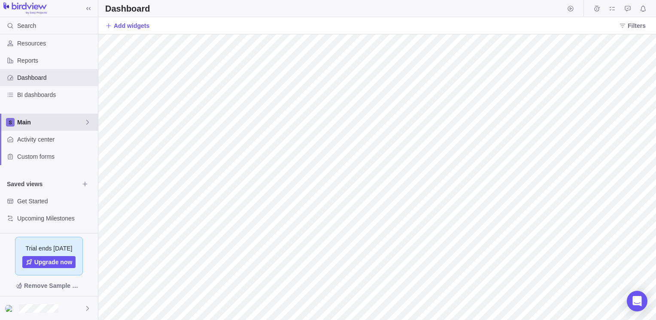
click at [26, 121] on span "Main" at bounding box center [50, 122] width 67 height 9
click at [30, 142] on span "Main" at bounding box center [49, 142] width 52 height 9
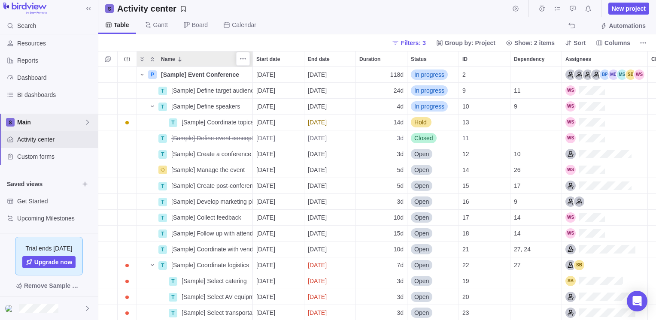
scroll to position [247, 551]
click at [27, 66] on div "Reports" at bounding box center [49, 60] width 98 height 17
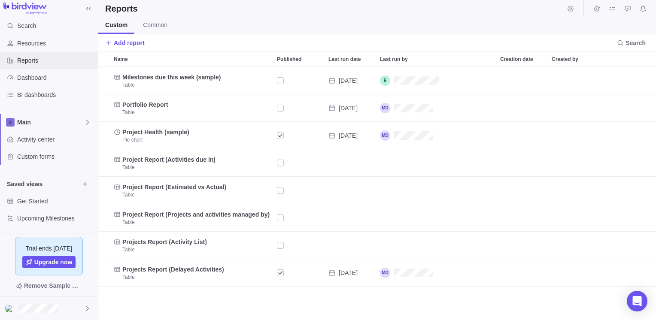
scroll to position [247, 551]
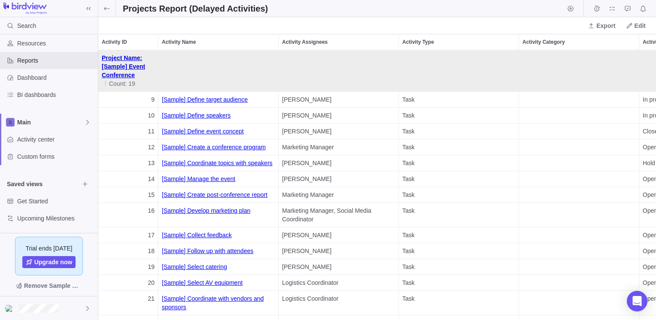
scroll to position [263, 551]
click at [600, 25] on span "Export" at bounding box center [605, 25] width 19 height 9
click at [486, 41] on body "Search Time logs history Resources Reports Dashboard BI dashboards Main Activit…" at bounding box center [328, 160] width 656 height 320
click at [594, 28] on icon at bounding box center [590, 25] width 7 height 7
click at [610, 53] on span "Export to Excel" at bounding box center [613, 57] width 40 height 9
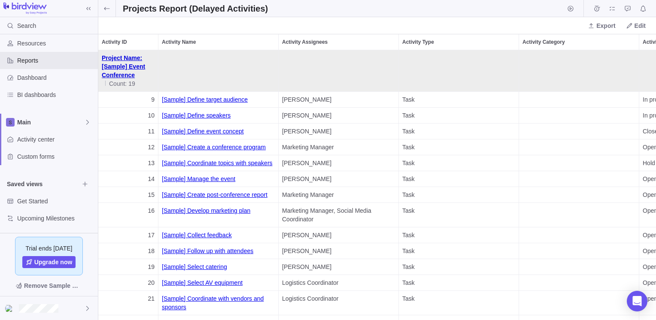
scroll to position [0, 0]
click at [597, 27] on span "Export" at bounding box center [601, 26] width 34 height 12
click at [607, 42] on span "Export to PDF" at bounding box center [612, 43] width 38 height 9
click at [21, 85] on div "Dashboard" at bounding box center [49, 77] width 98 height 17
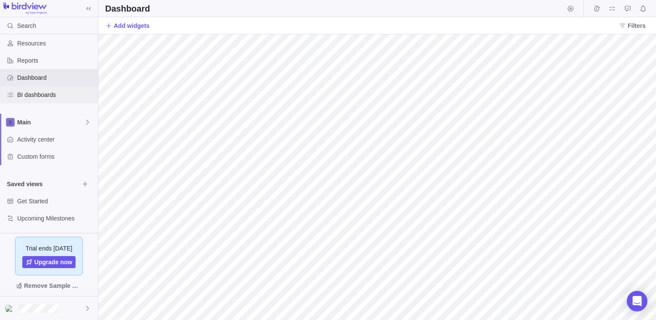
click at [38, 95] on span "BI dashboards" at bounding box center [55, 95] width 77 height 9
